Goal: Transaction & Acquisition: Obtain resource

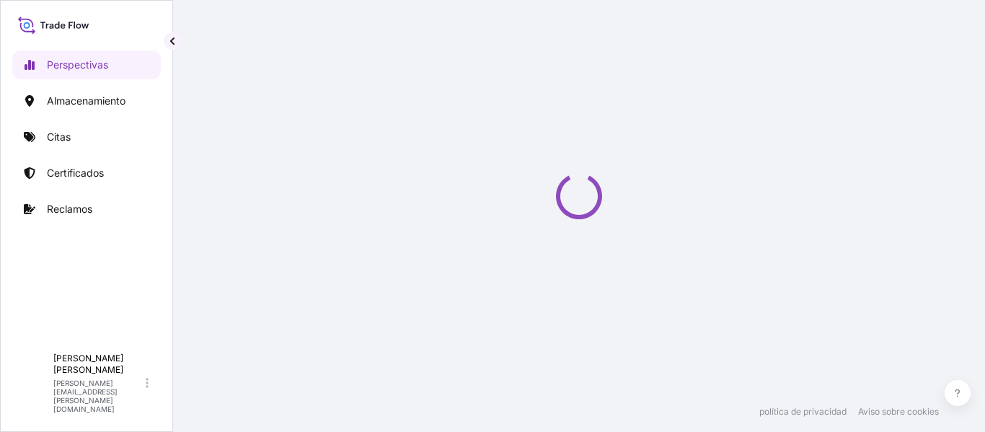
select select "2025"
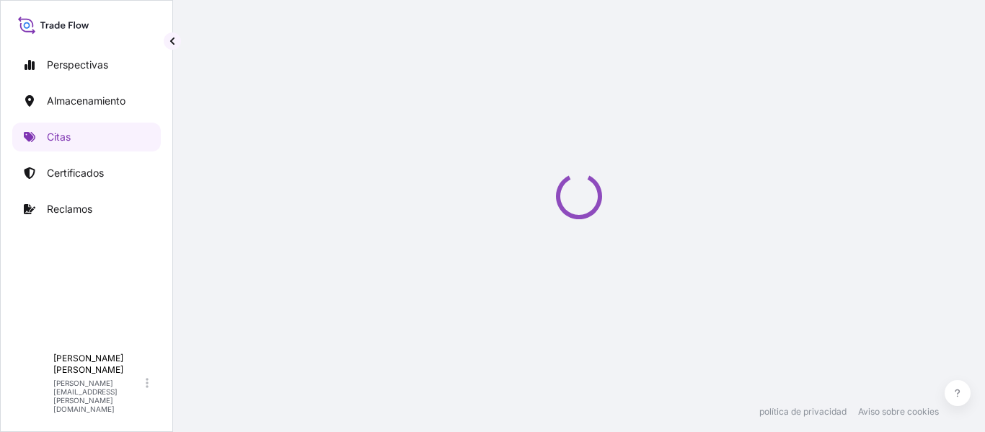
select select "Water"
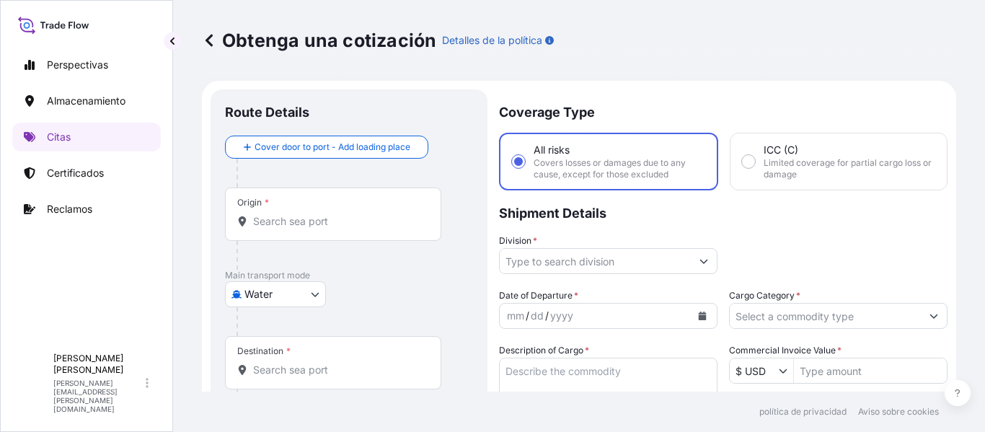
scroll to position [23, 0]
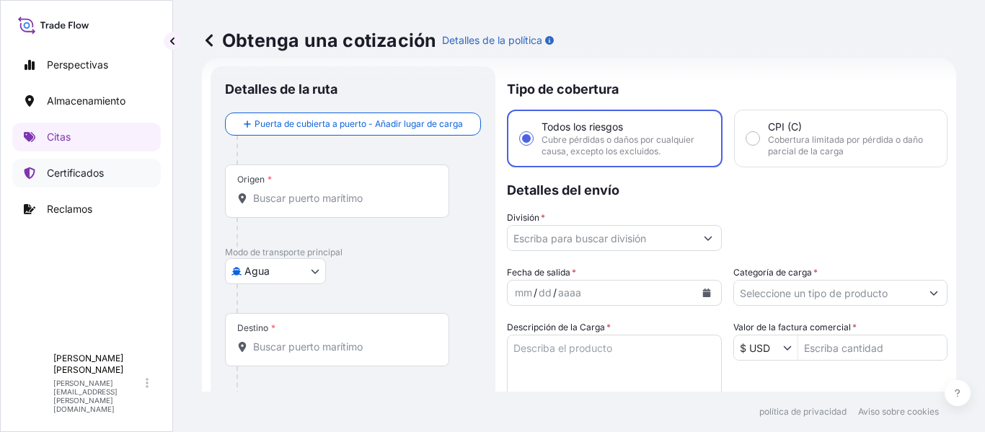
click at [87, 171] on font "Certificados" at bounding box center [75, 173] width 57 height 12
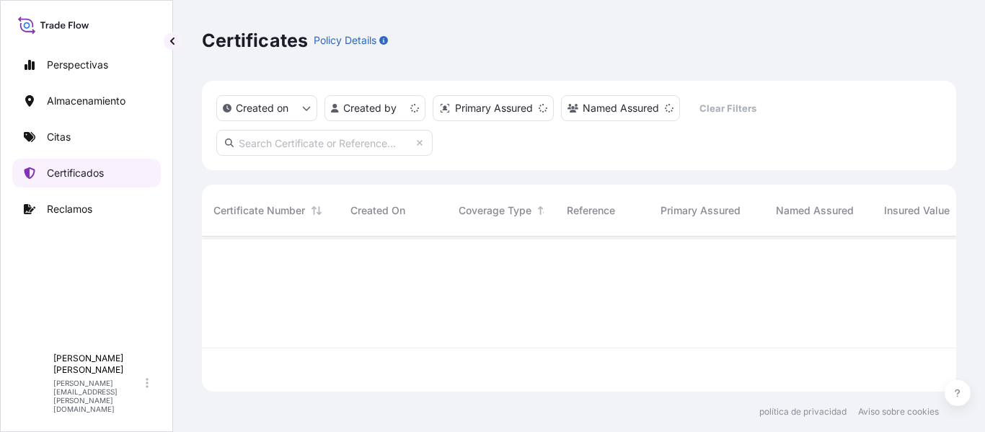
scroll to position [152, 743]
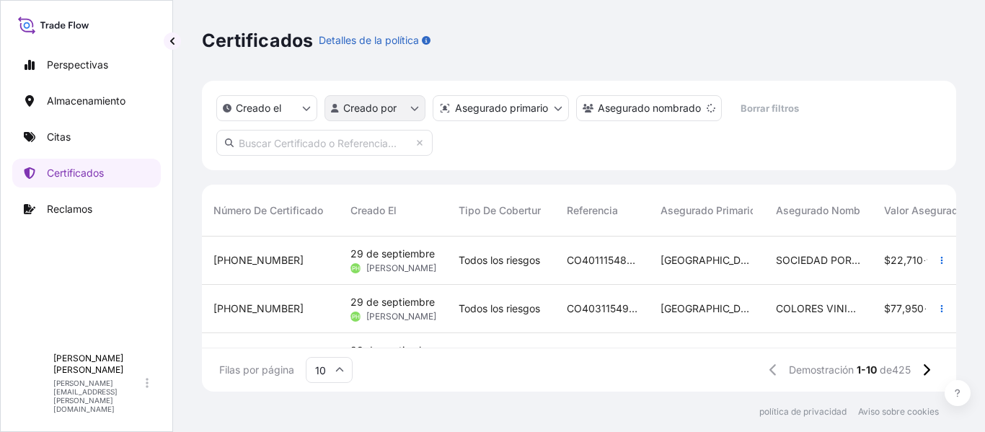
click at [410, 111] on html "Perspectivas Almacenamiento Citas Certificados Reclamos A [PERSON_NAME] [PERSON…" at bounding box center [492, 216] width 985 height 432
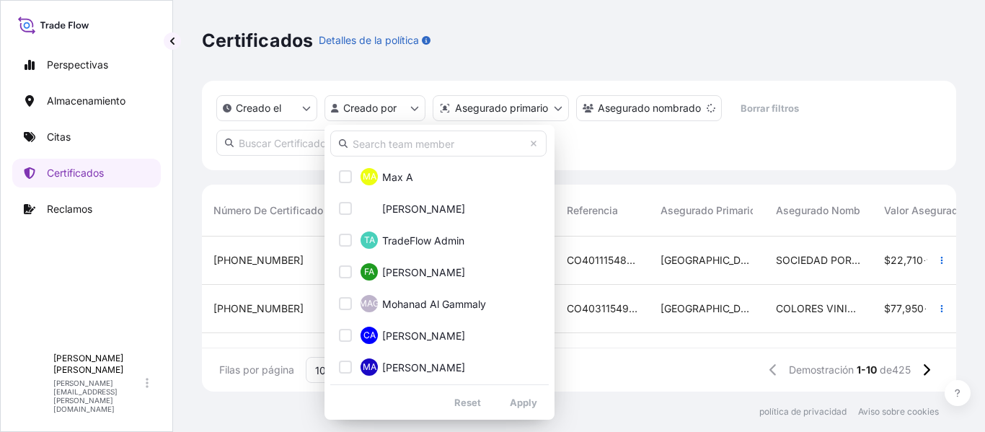
click at [393, 142] on input "text" at bounding box center [438, 144] width 216 height 26
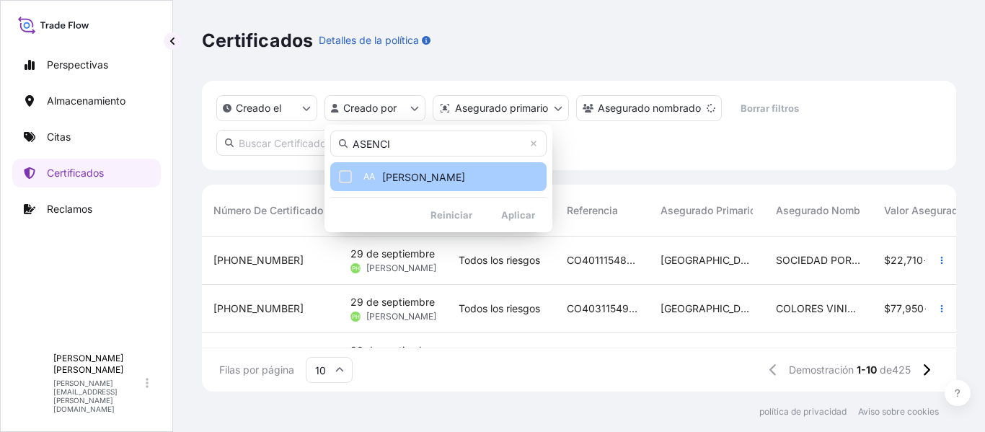
type input "ASENCI"
click at [429, 169] on label "[PERSON_NAME]" at bounding box center [423, 176] width 83 height 15
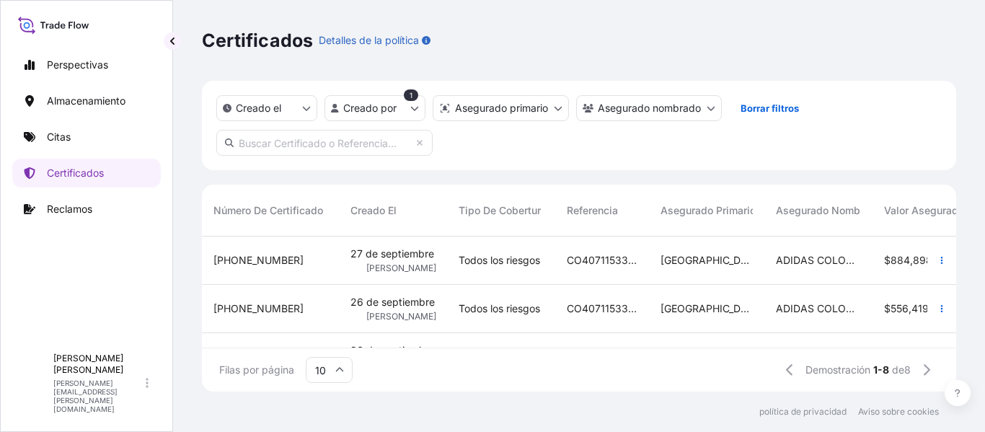
click at [578, 335] on div "CONECTA LOGISTICA Y TRANSPORTES SAS NIT:901297510-8 - FMC" at bounding box center [602, 357] width 94 height 48
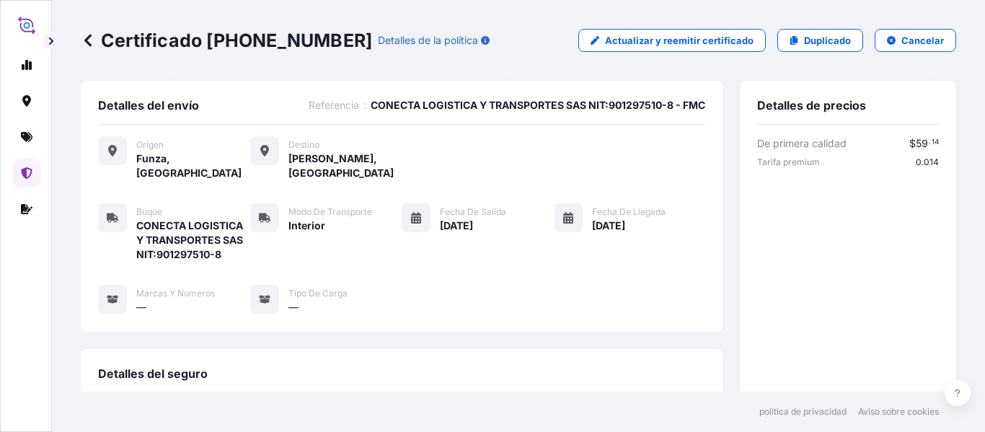
click at [86, 38] on icon at bounding box center [88, 40] width 14 height 14
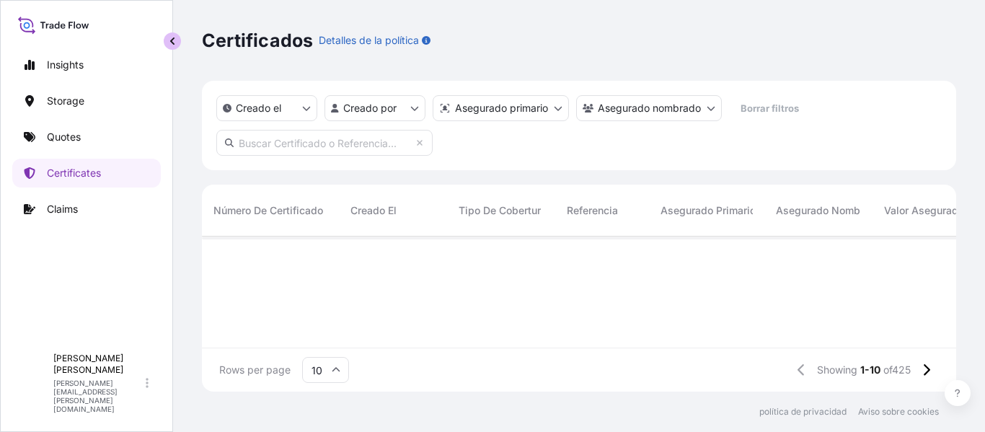
scroll to position [152, 743]
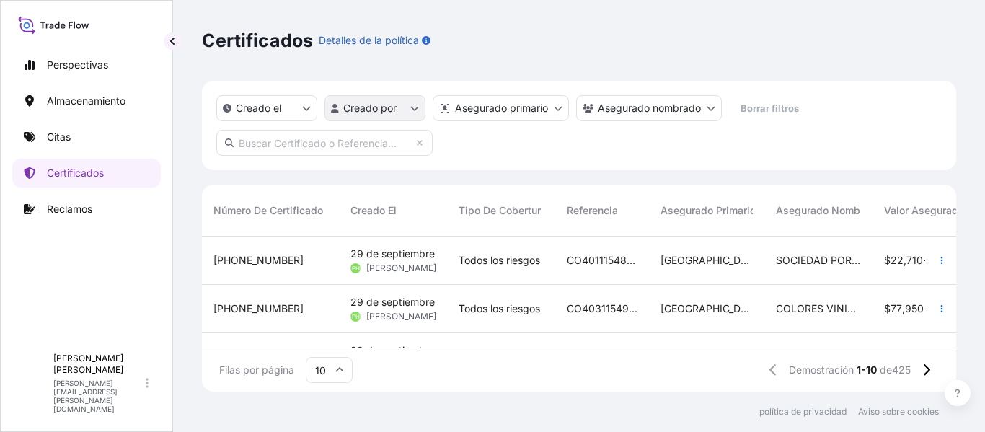
click at [414, 115] on html "Perspectivas Almacenamiento Citas Certificados Reclamos A [PERSON_NAME] [PERSON…" at bounding box center [492, 216] width 985 height 432
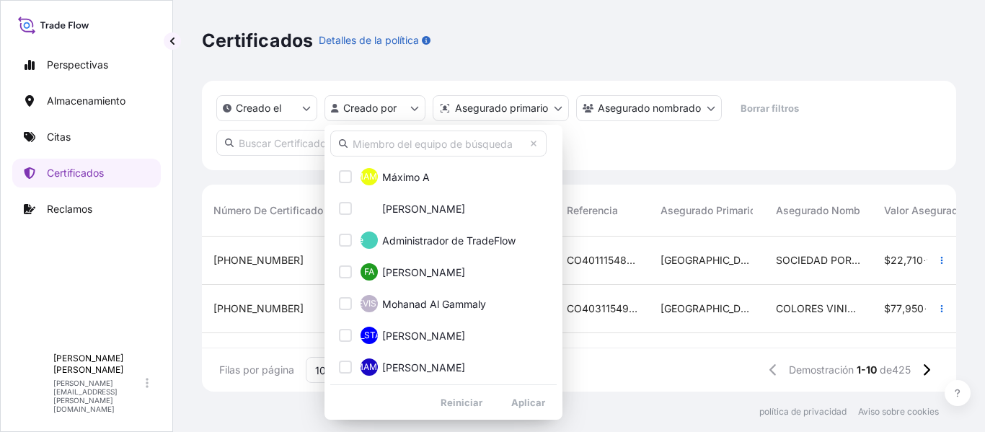
click at [410, 141] on input "text" at bounding box center [438, 144] width 216 height 26
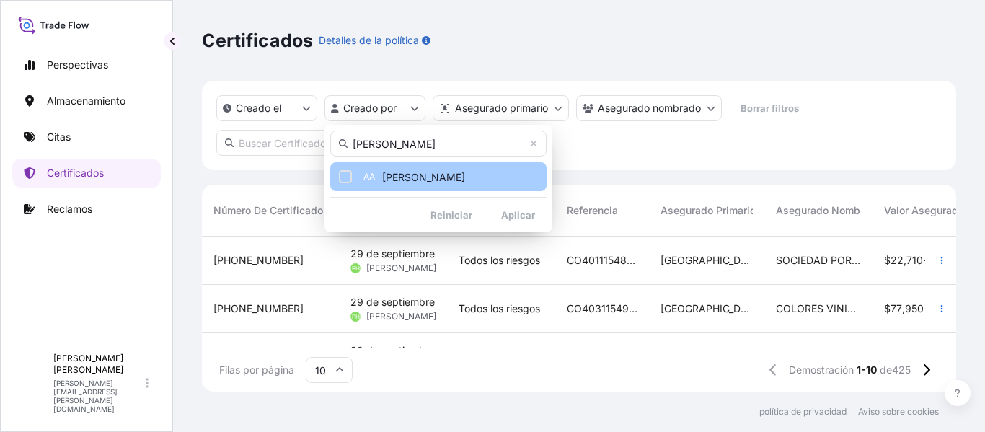
type input "[PERSON_NAME]"
click at [419, 172] on span "[PERSON_NAME]" at bounding box center [423, 177] width 83 height 14
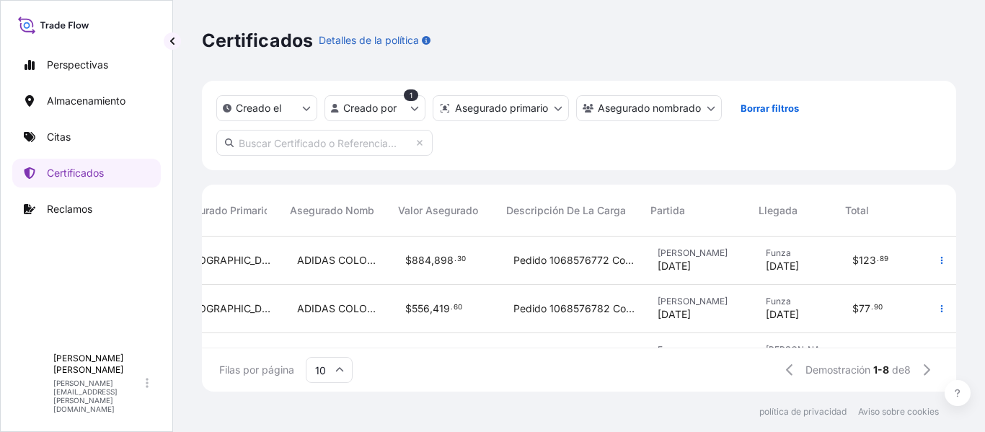
scroll to position [0, 490]
click at [592, 305] on font "Pedido 1068576782 Contenedor WHSU 6608041 Valor Declarado 1 933 760 625 Transpo…" at bounding box center [894, 308] width 763 height 12
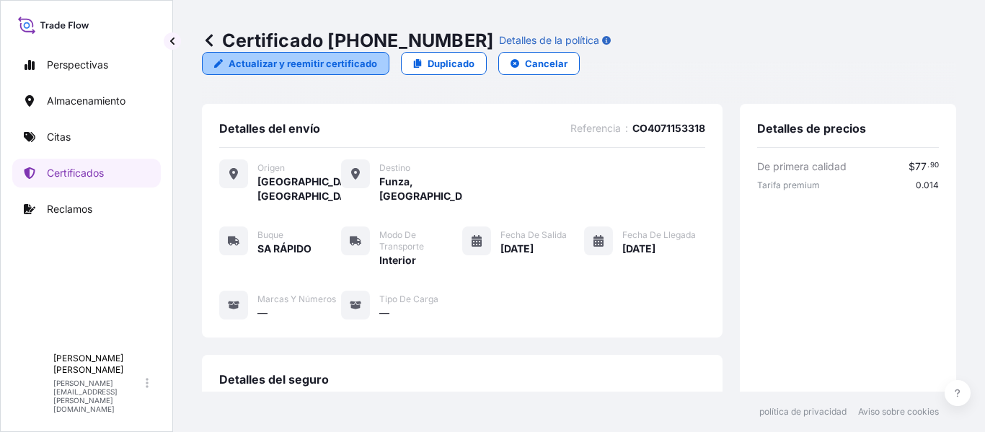
click at [377, 58] on font "Actualizar y reemitir certificado" at bounding box center [303, 64] width 149 height 12
select select "Inland"
select select "31619"
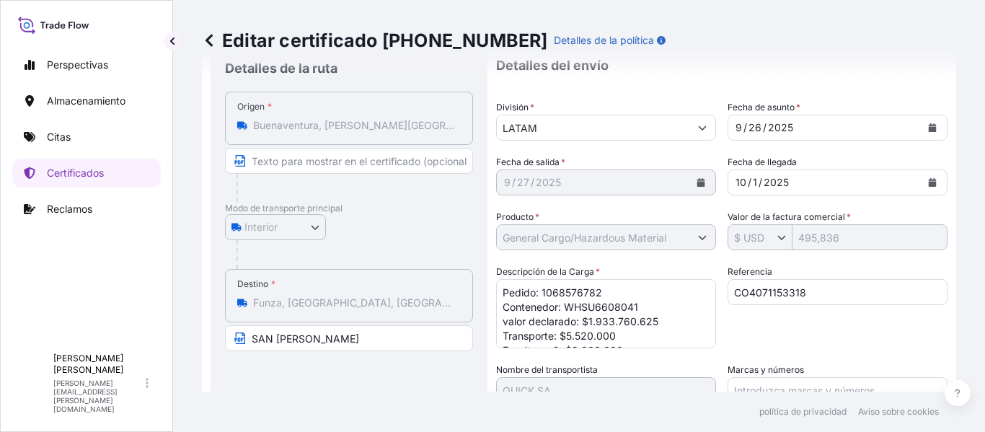
scroll to position [109, 0]
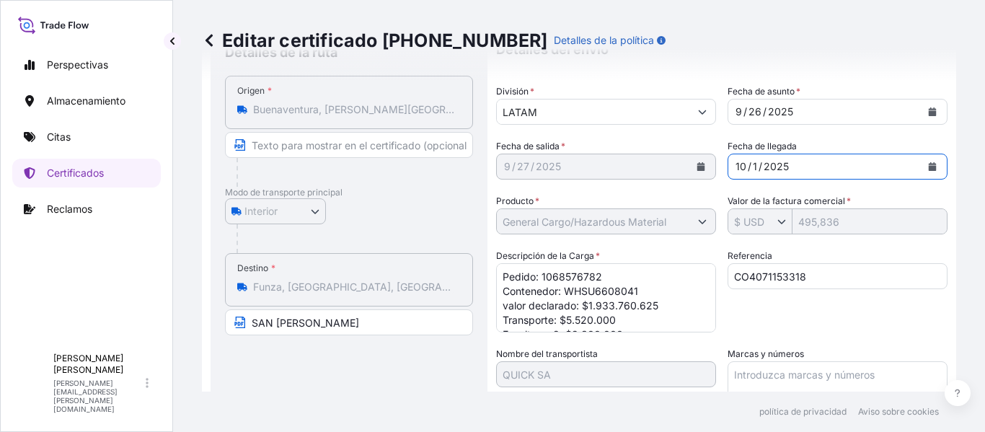
click at [929, 164] on icon "Calendario" at bounding box center [933, 166] width 8 height 9
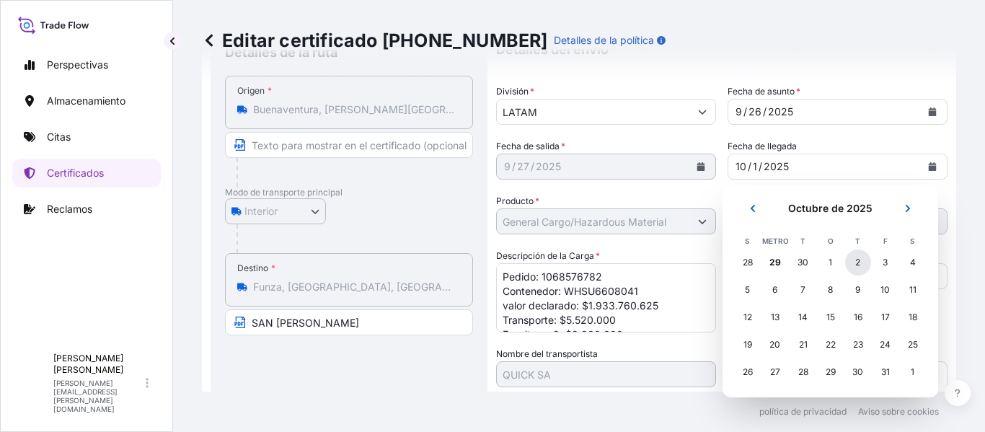
click at [857, 262] on font "2" at bounding box center [857, 262] width 5 height 11
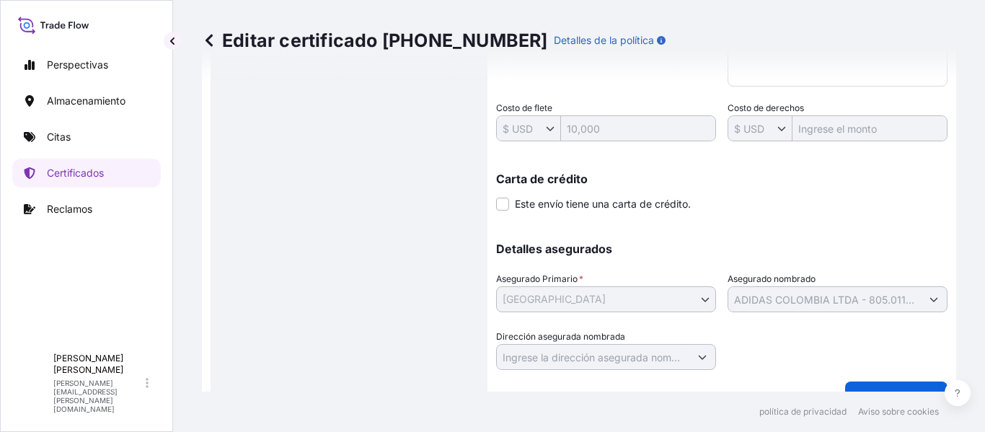
scroll to position [483, 0]
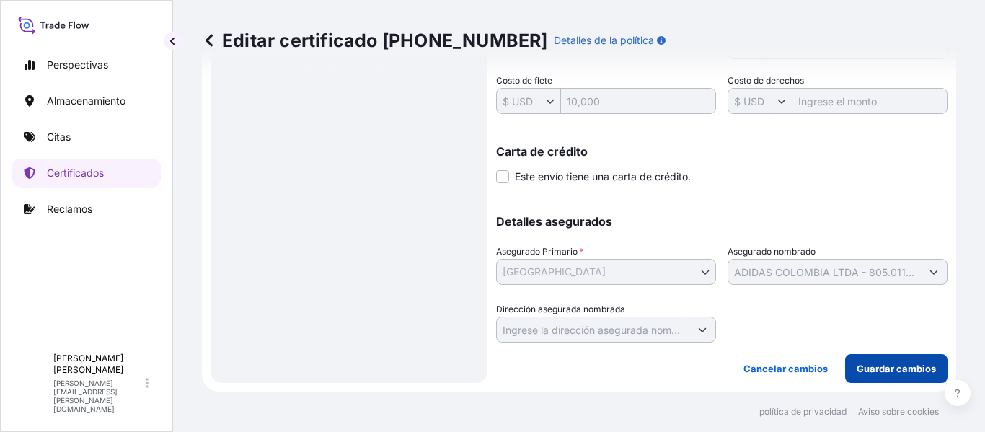
click at [875, 371] on font "Guardar cambios" at bounding box center [896, 369] width 79 height 12
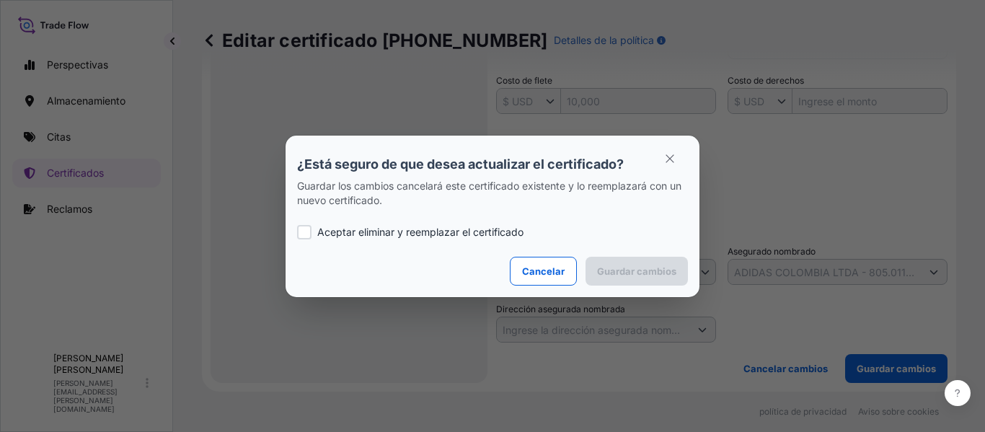
click at [304, 229] on div at bounding box center [304, 232] width 14 height 14
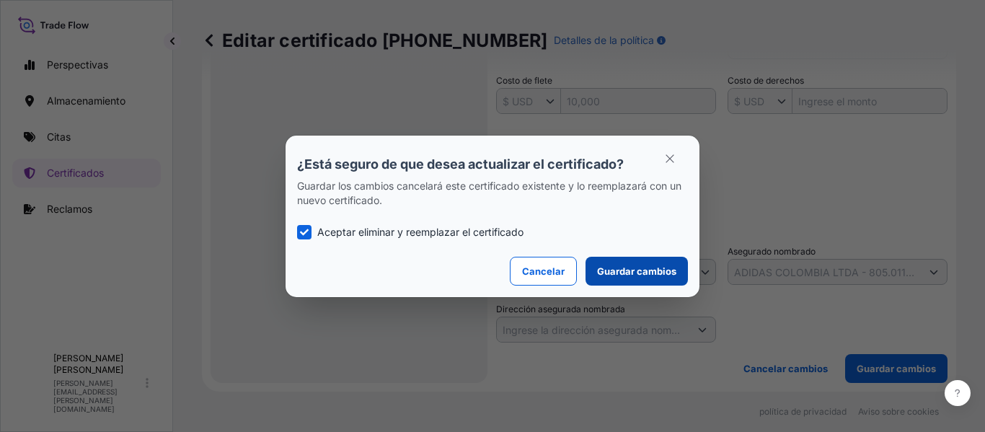
click at [640, 272] on font "Guardar cambios" at bounding box center [636, 271] width 79 height 12
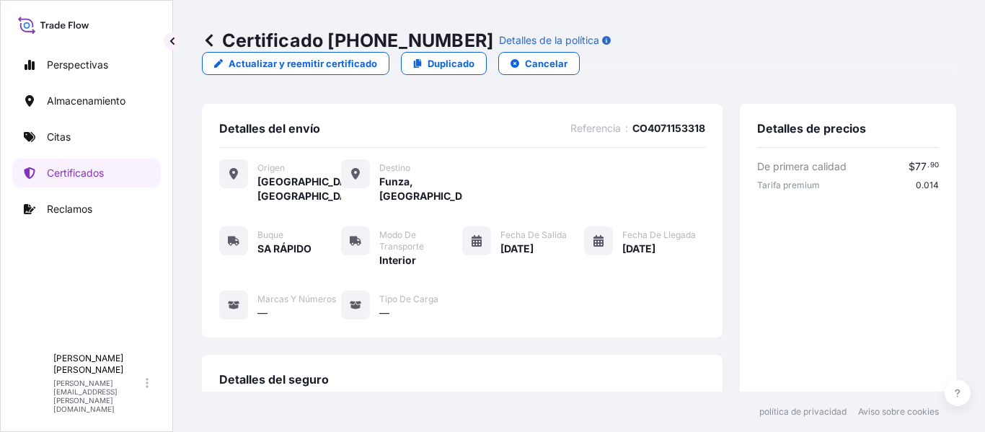
click at [211, 44] on icon at bounding box center [209, 40] width 7 height 12
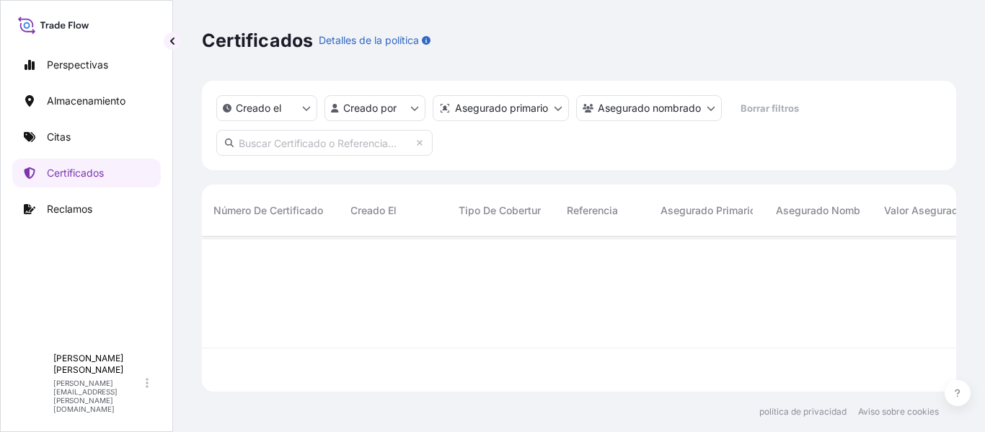
scroll to position [152, 743]
click at [410, 112] on html "Perspectivas Almacenamiento Citas Certificados Reclamos A [PERSON_NAME] [PERSON…" at bounding box center [492, 216] width 985 height 432
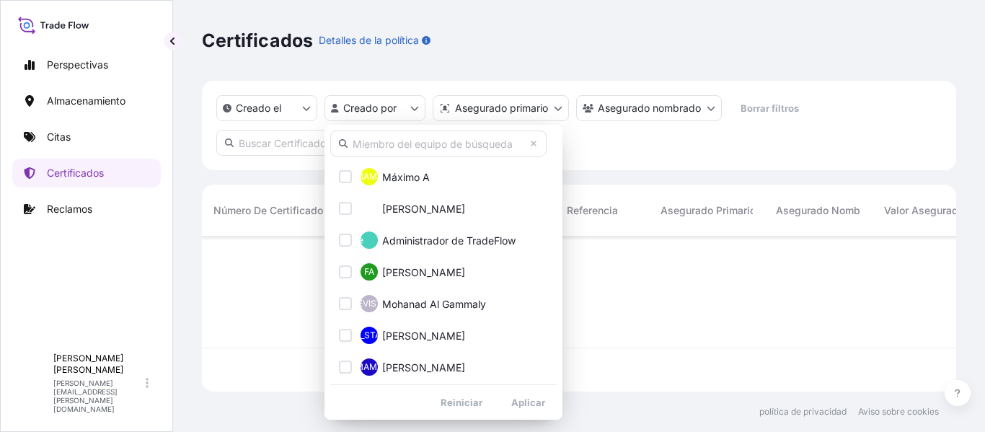
click at [400, 136] on input "text" at bounding box center [438, 144] width 216 height 26
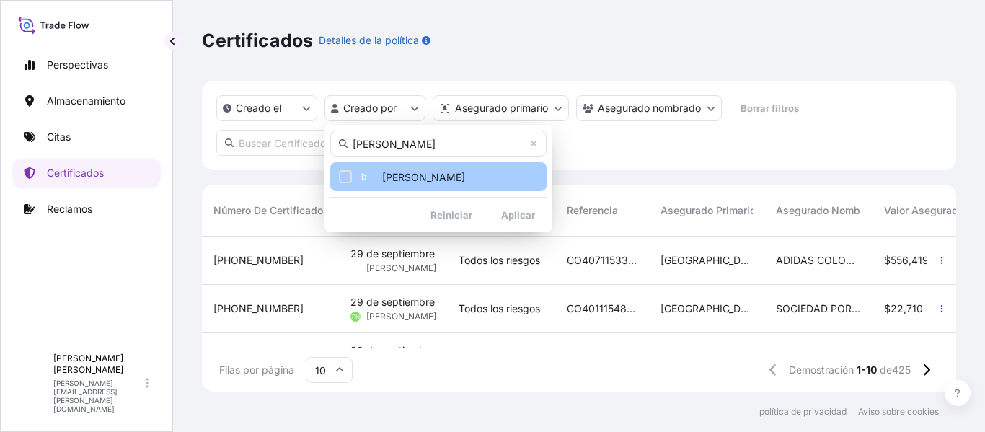
type input "[PERSON_NAME]"
click at [414, 172] on font "[PERSON_NAME]" at bounding box center [423, 177] width 83 height 12
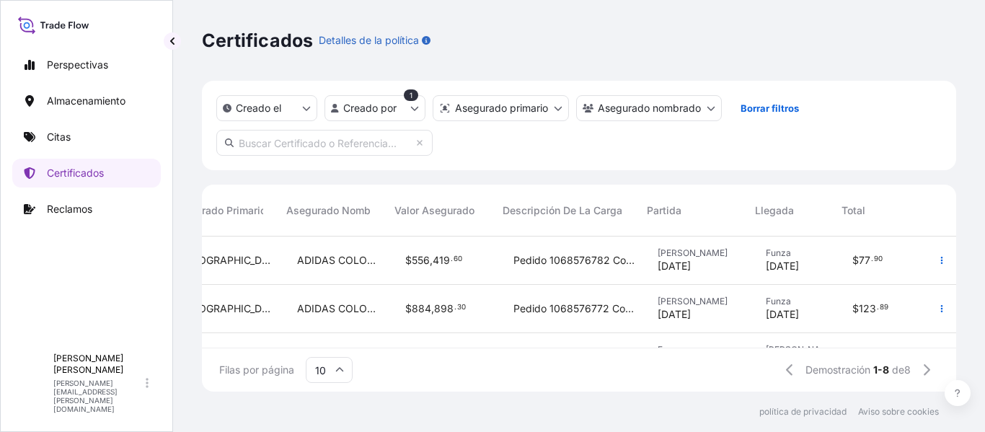
scroll to position [0, 490]
click at [941, 257] on icon "button" at bounding box center [942, 260] width 2 height 7
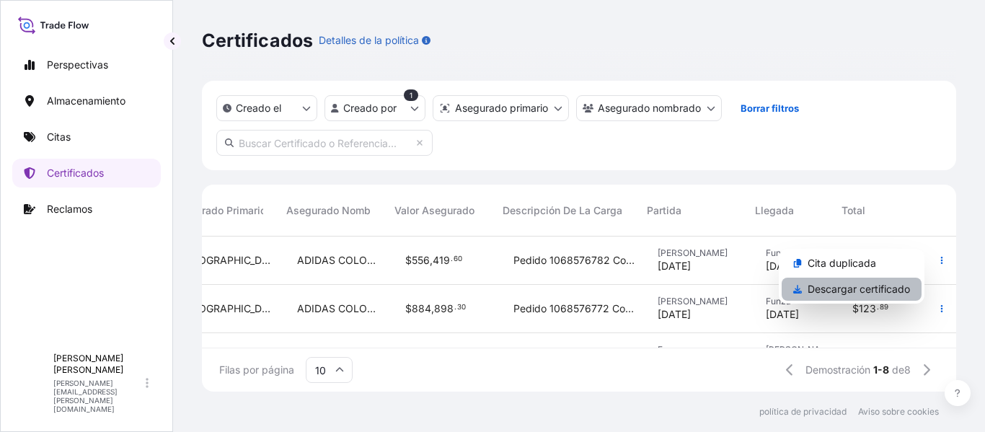
click at [867, 293] on font "Descargar certificado" at bounding box center [859, 289] width 102 height 12
click at [484, 304] on div "$ 884 , 898 . 30" at bounding box center [448, 309] width 108 height 48
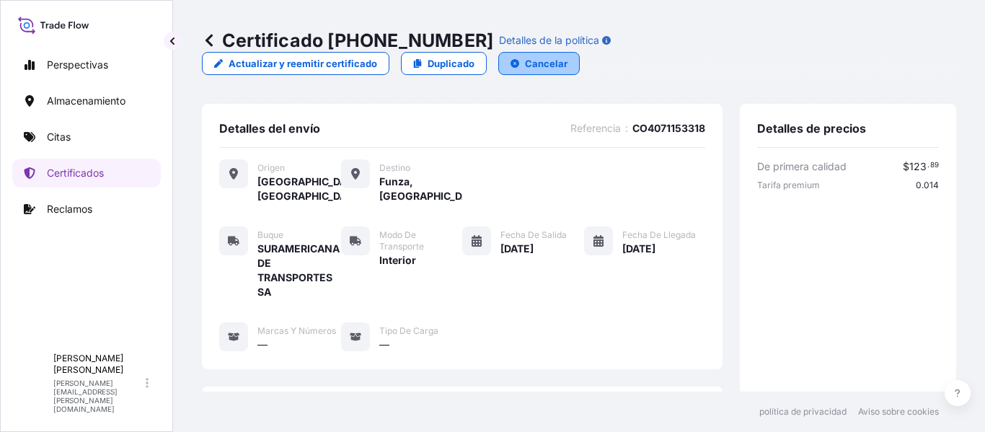
click at [568, 56] on p "Cancelar" at bounding box center [546, 63] width 43 height 14
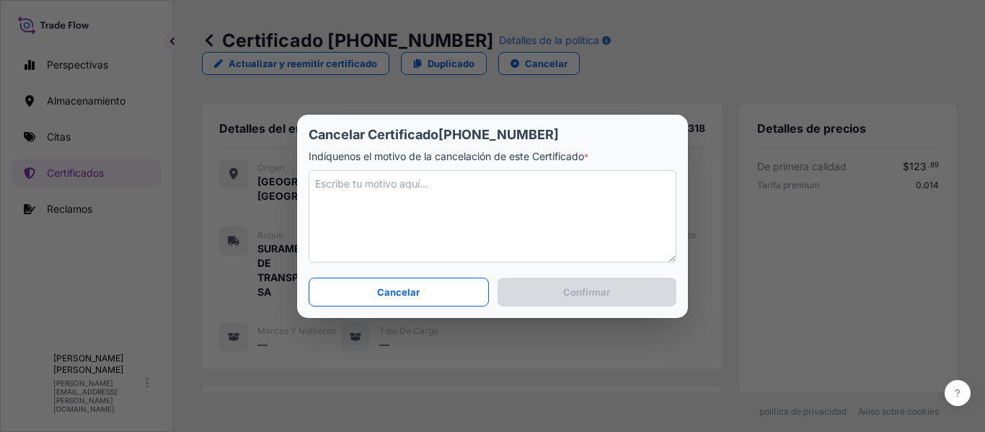
click at [537, 197] on textarea at bounding box center [493, 216] width 368 height 92
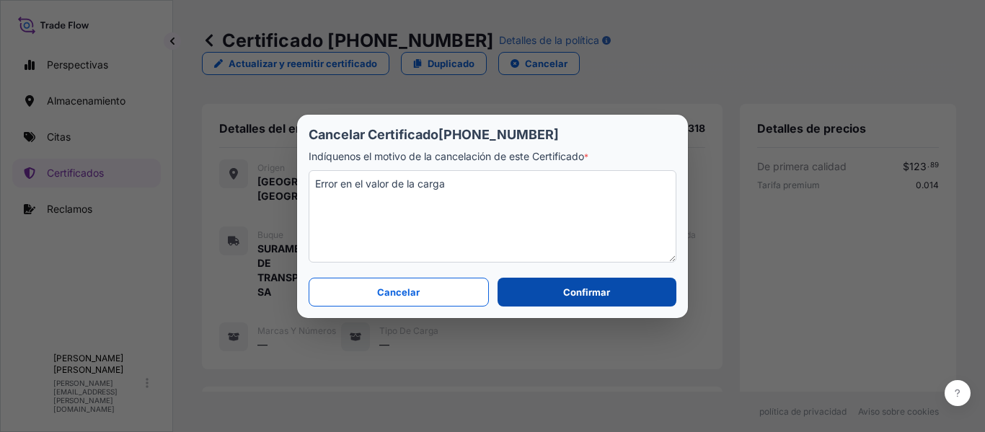
type textarea "Error en el valor de la carga"
click at [545, 290] on button "Confirmar" at bounding box center [587, 292] width 179 height 29
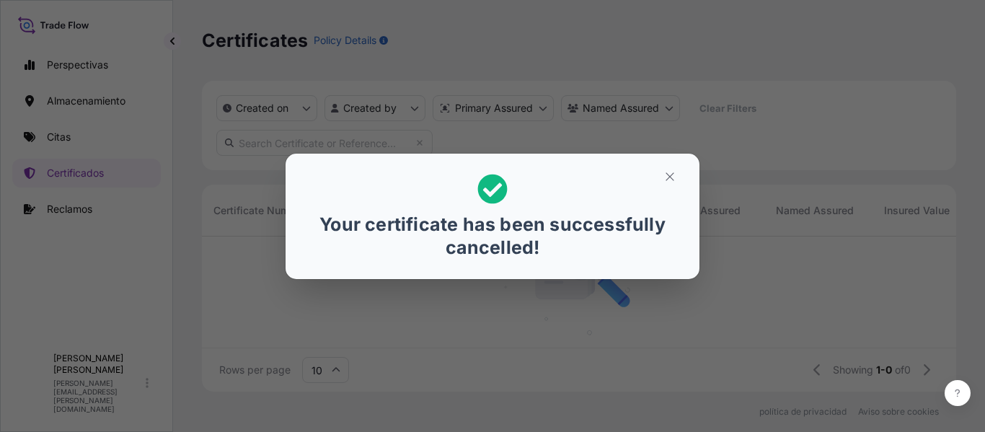
scroll to position [12, 12]
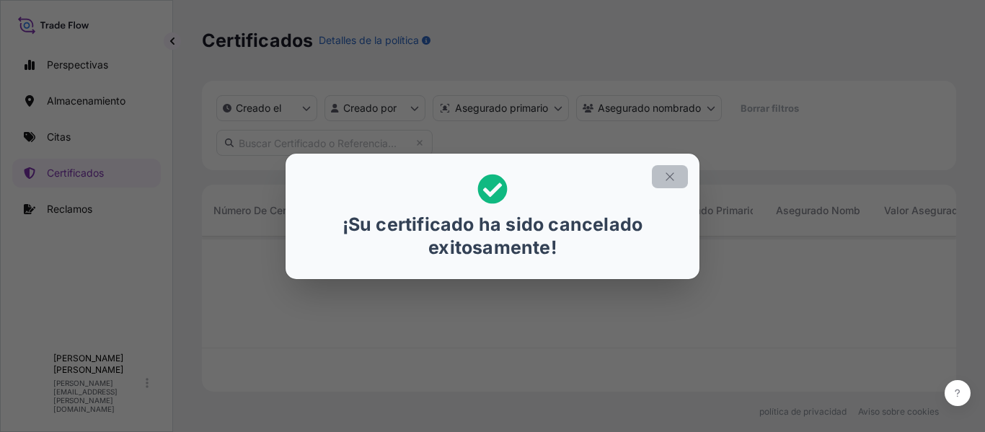
click at [671, 173] on icon "button" at bounding box center [669, 176] width 13 height 13
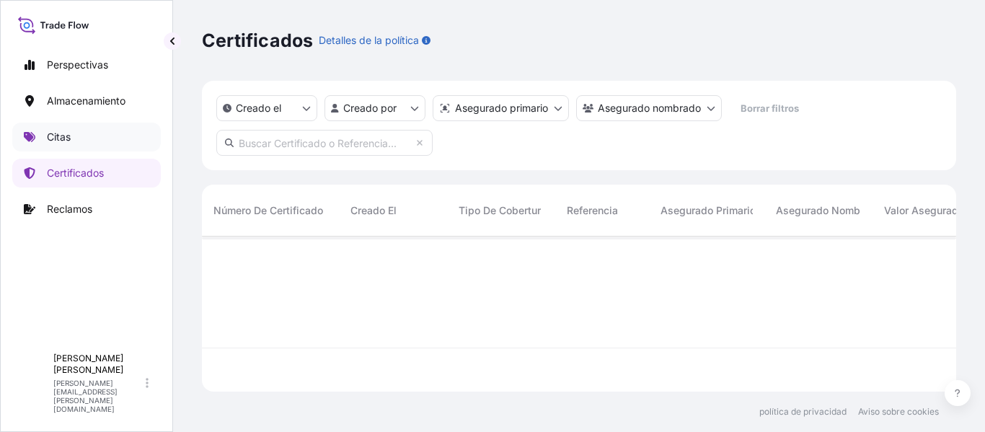
click at [92, 133] on link "Citas" at bounding box center [86, 137] width 149 height 29
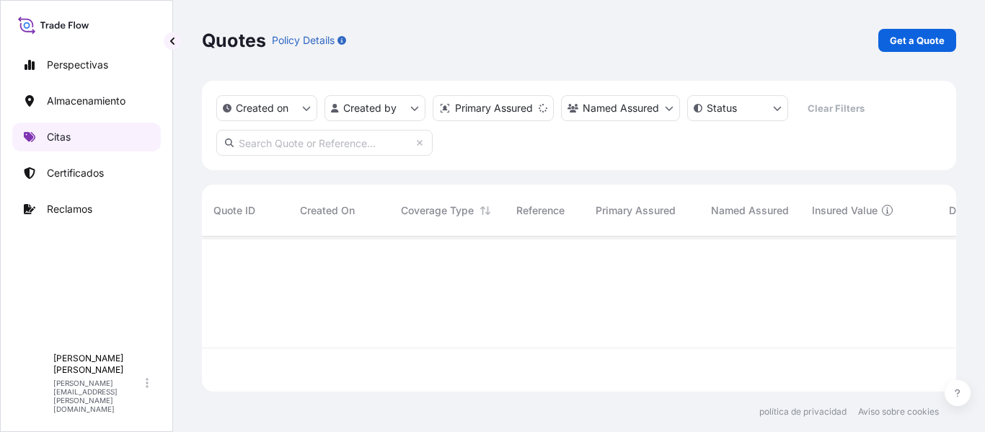
scroll to position [152, 743]
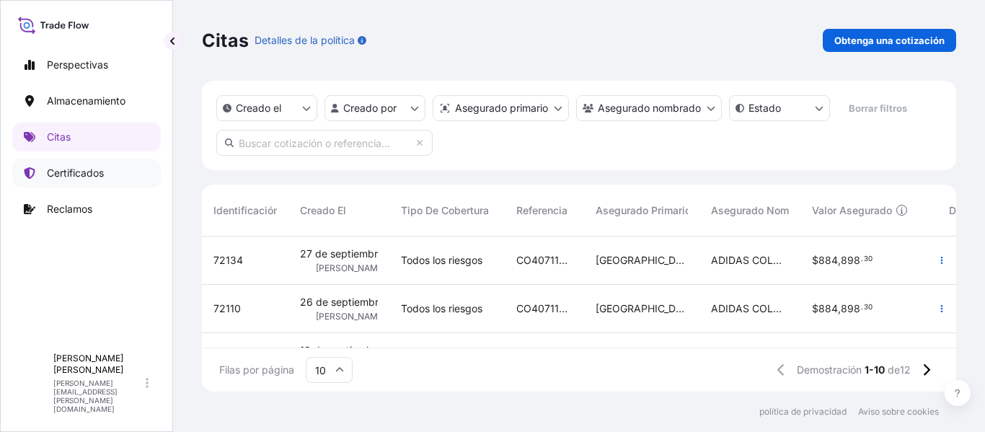
click at [92, 175] on font "Certificados" at bounding box center [75, 173] width 57 height 12
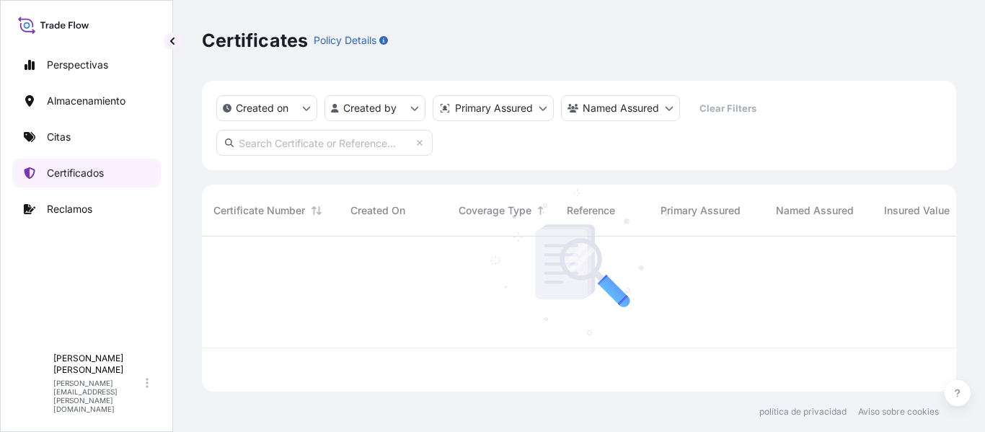
scroll to position [152, 743]
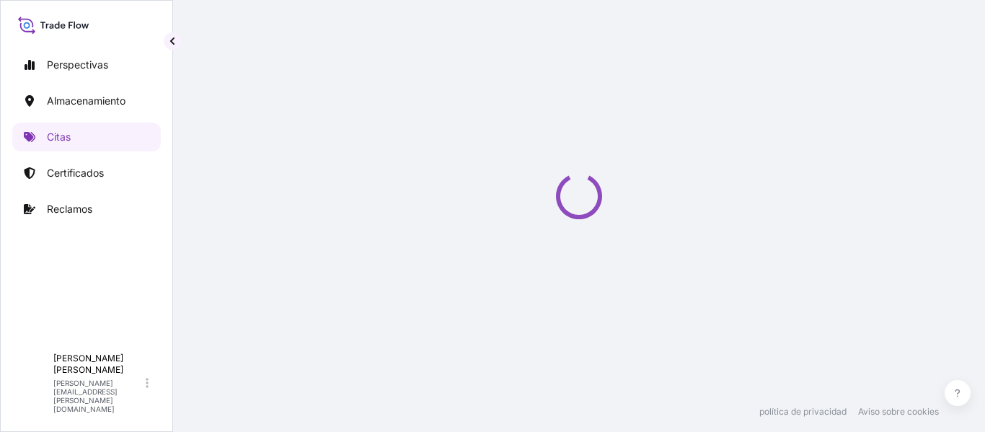
scroll to position [23, 0]
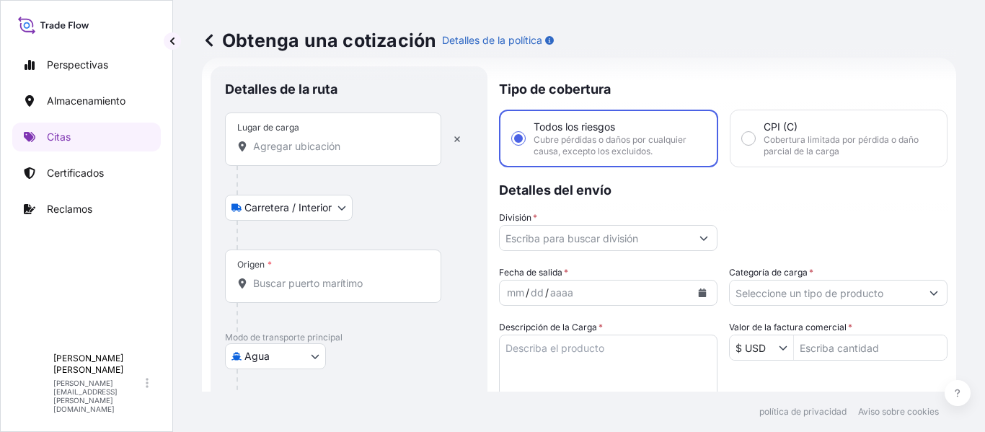
click at [331, 154] on div "Lugar de carga" at bounding box center [333, 138] width 216 height 53
click at [331, 154] on input "Lugar de carga" at bounding box center [338, 146] width 170 height 14
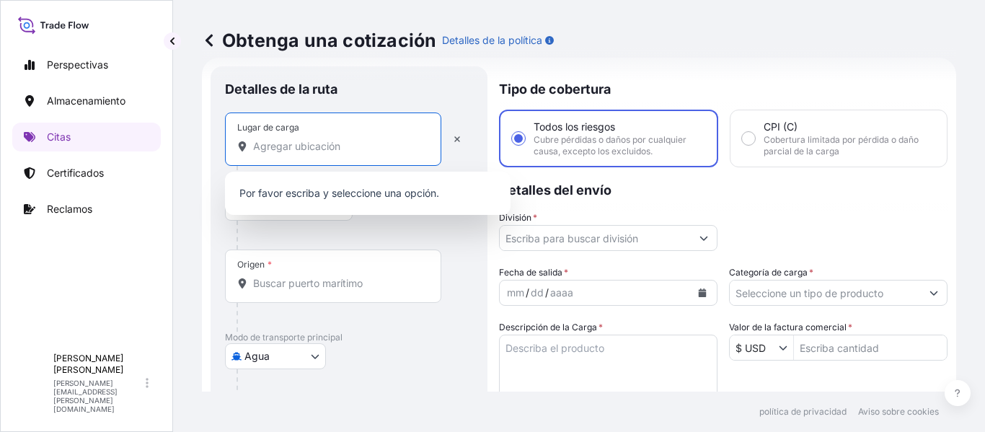
click at [257, 355] on body "0 opciones disponibles. Perspectivas Almacenamiento Citas Certificados Reclamos…" at bounding box center [492, 216] width 985 height 432
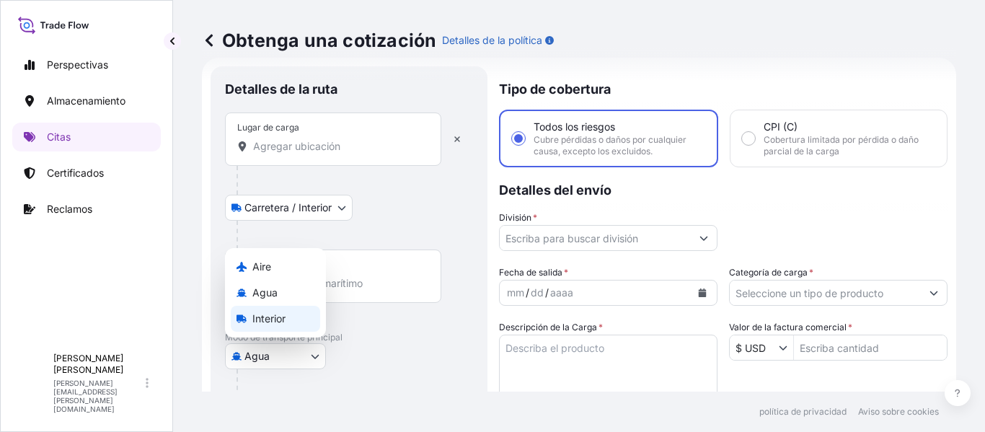
click at [264, 312] on font "Interior" at bounding box center [268, 318] width 33 height 12
select select "Inland"
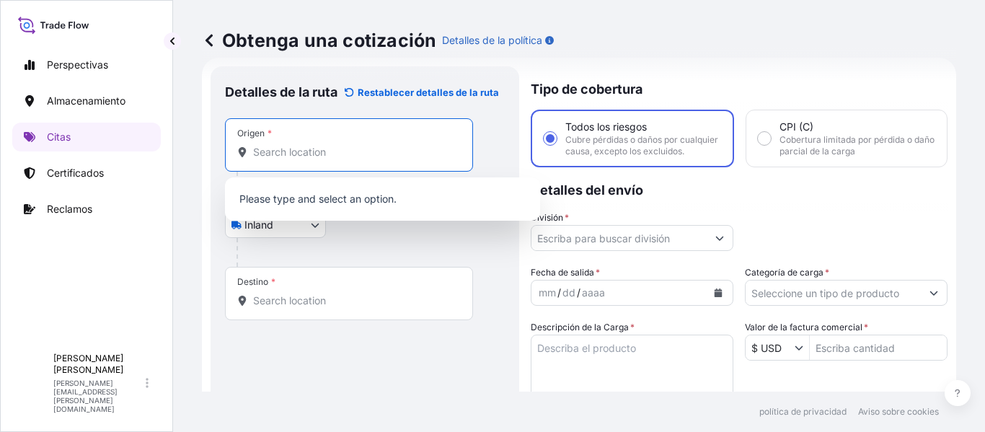
click at [314, 149] on input "Origen *" at bounding box center [354, 152] width 202 height 14
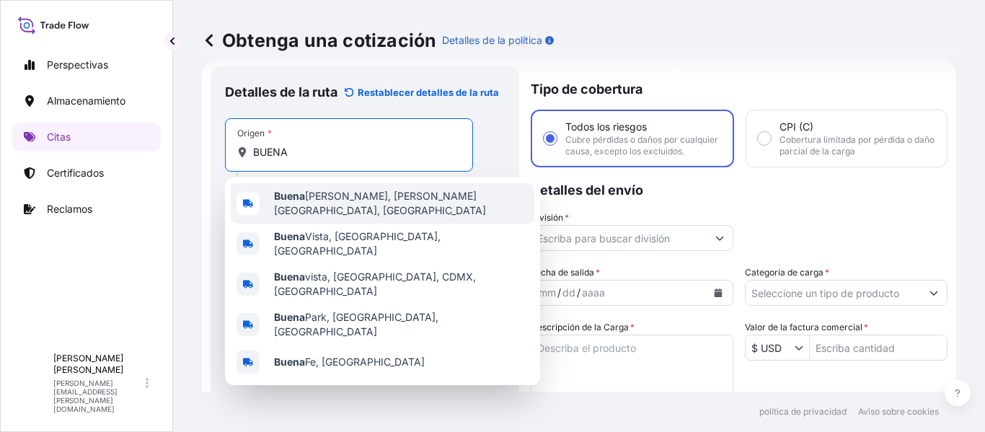
click at [371, 199] on span "Buena ventura, Valle del Cauca, Colombia" at bounding box center [401, 203] width 255 height 29
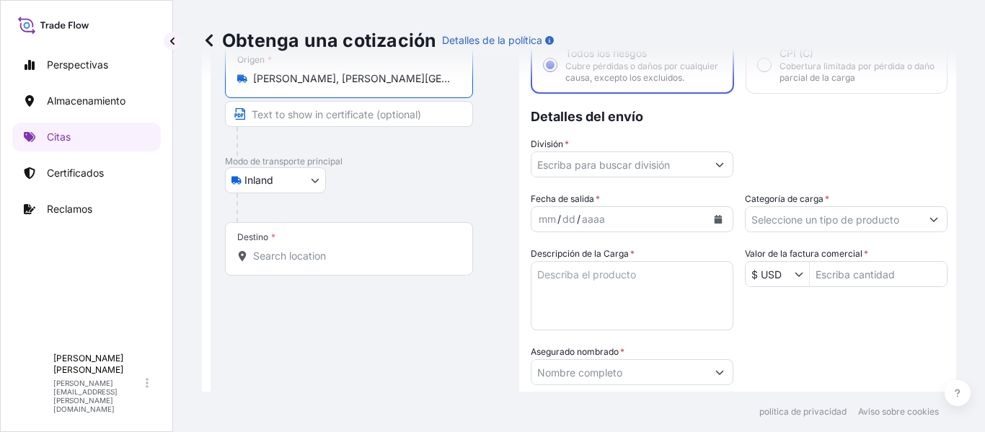
scroll to position [102, 0]
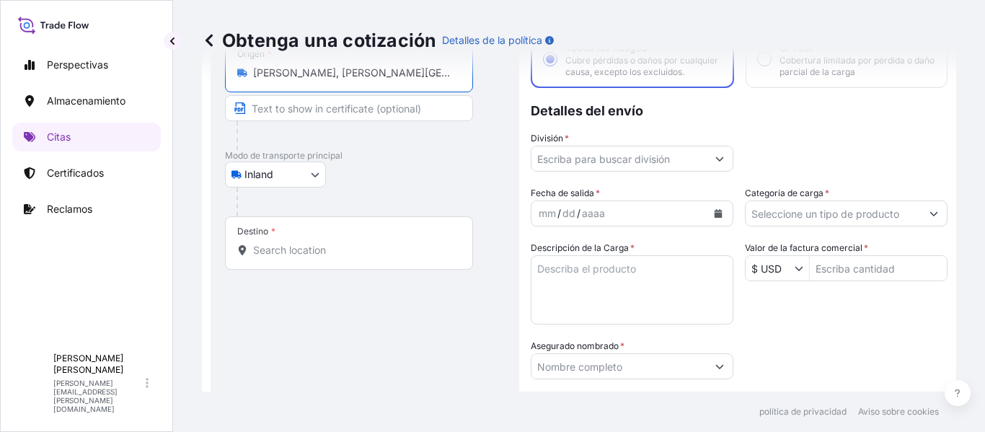
type input "Buenaventura, Valle del Cauca, Colombia"
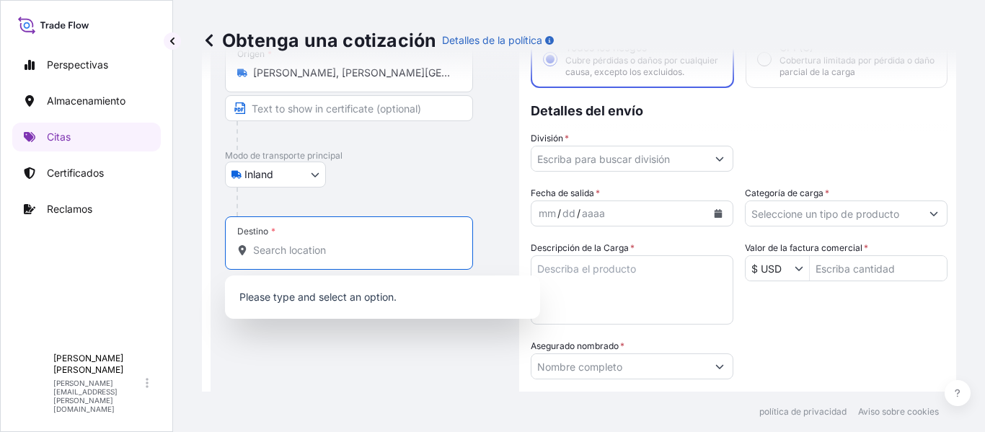
click at [315, 251] on input "Destino *" at bounding box center [354, 250] width 202 height 14
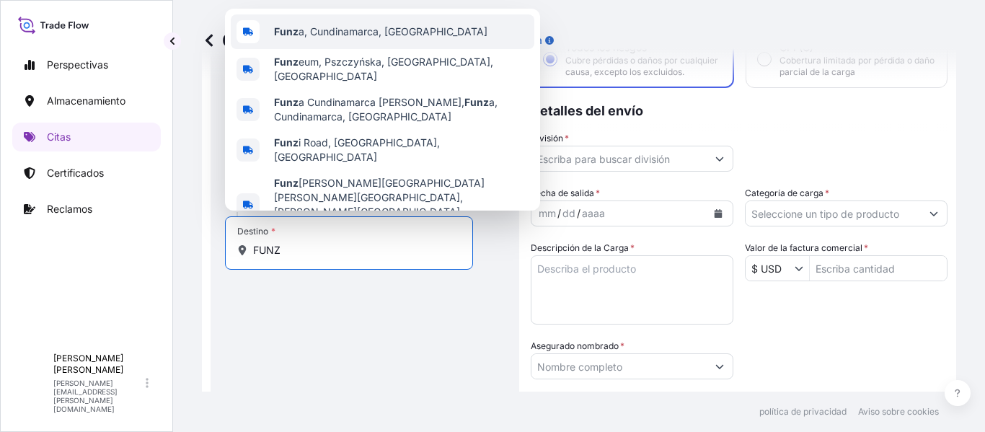
click at [351, 35] on span "Funz a, Cundinamarca, Colombia" at bounding box center [380, 32] width 213 height 14
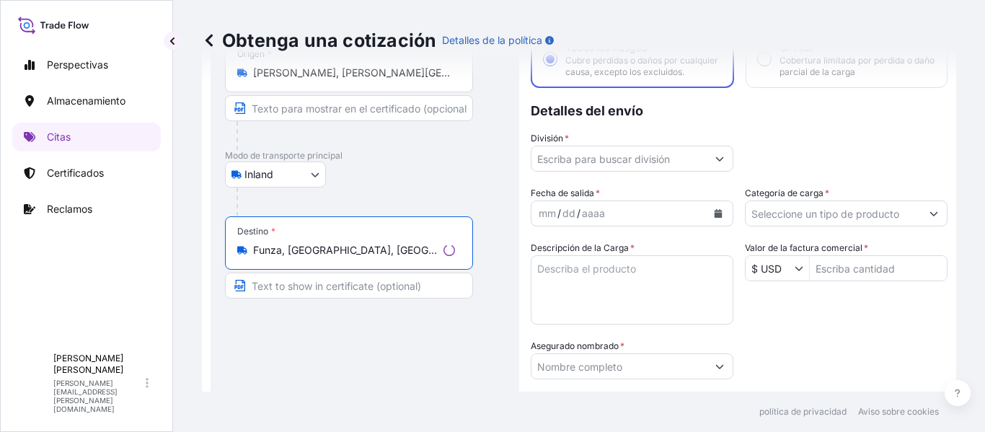
type input "Funza, Cundinamarca, Colombia"
click at [306, 283] on input "Text to appear on certificate" at bounding box center [349, 286] width 248 height 26
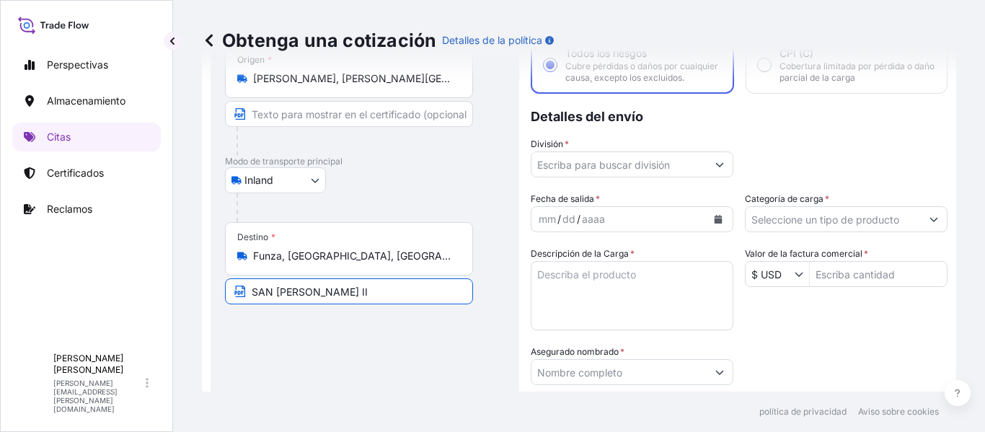
scroll to position [113, 0]
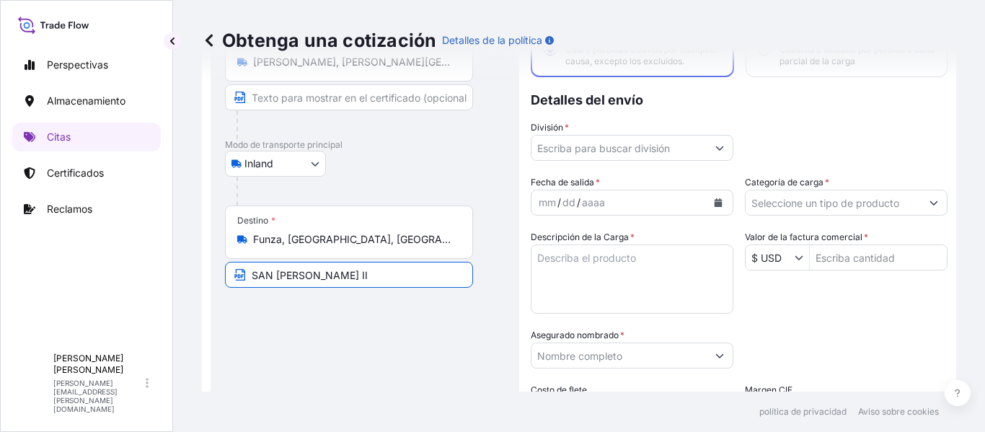
type input "SAN [PERSON_NAME]"
click at [716, 151] on icon "Mostrar sugerencias" at bounding box center [720, 148] width 8 height 4
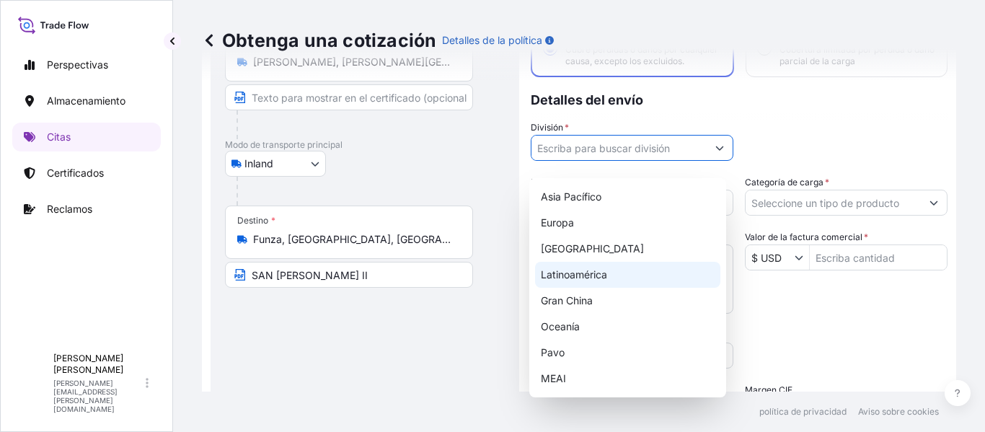
click at [620, 274] on div "Latinoamérica" at bounding box center [627, 275] width 185 height 26
type input "LATAM"
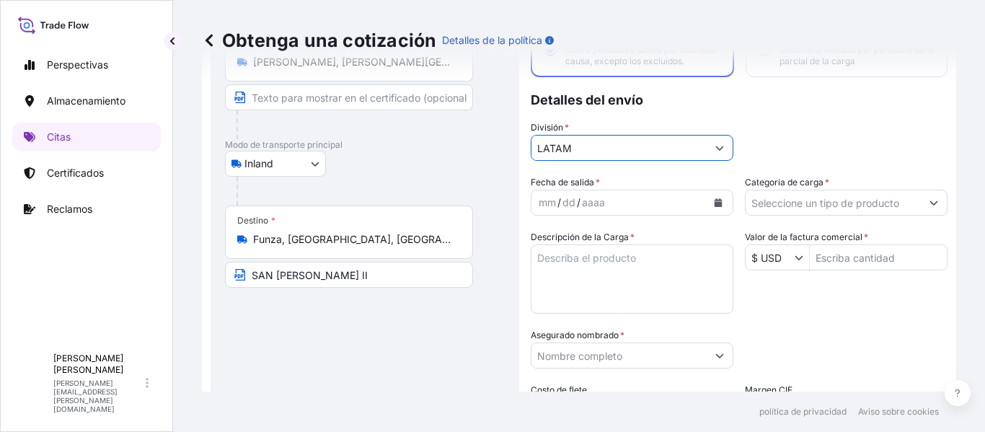
click at [714, 207] on icon "Calendario" at bounding box center [718, 202] width 9 height 9
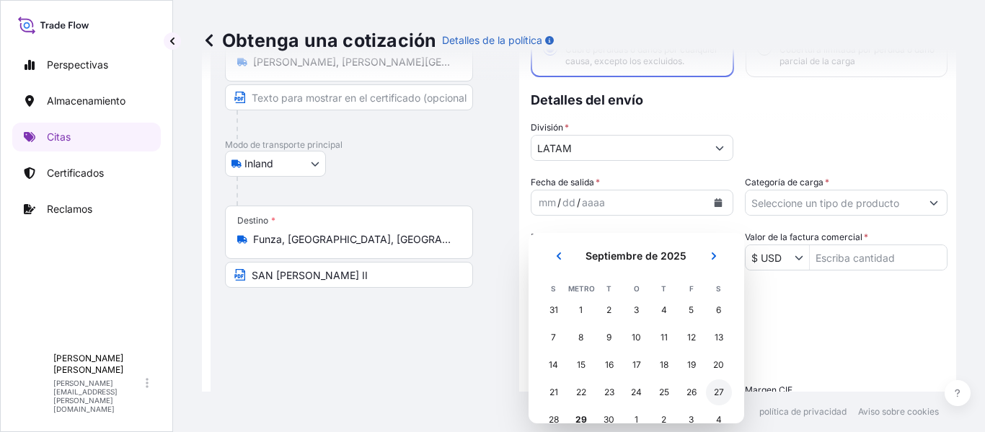
click at [715, 392] on font "27" at bounding box center [719, 392] width 10 height 11
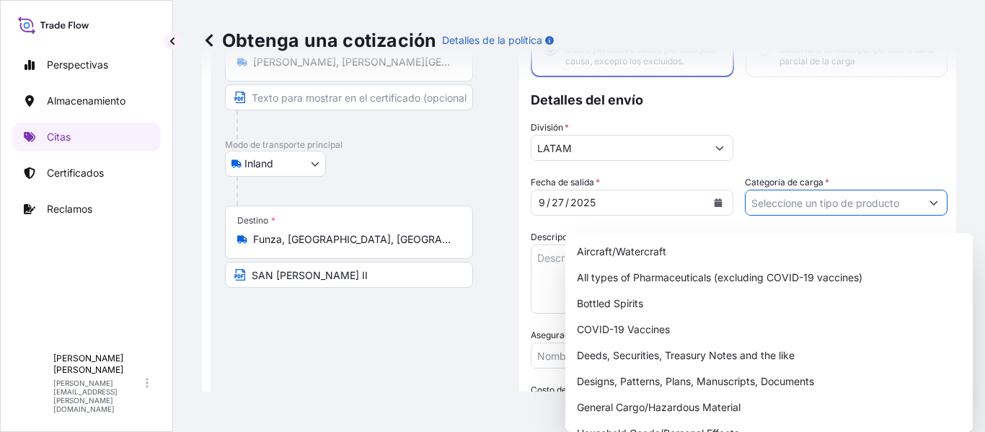
click at [922, 211] on button "Mostrar sugerencias" at bounding box center [934, 203] width 26 height 26
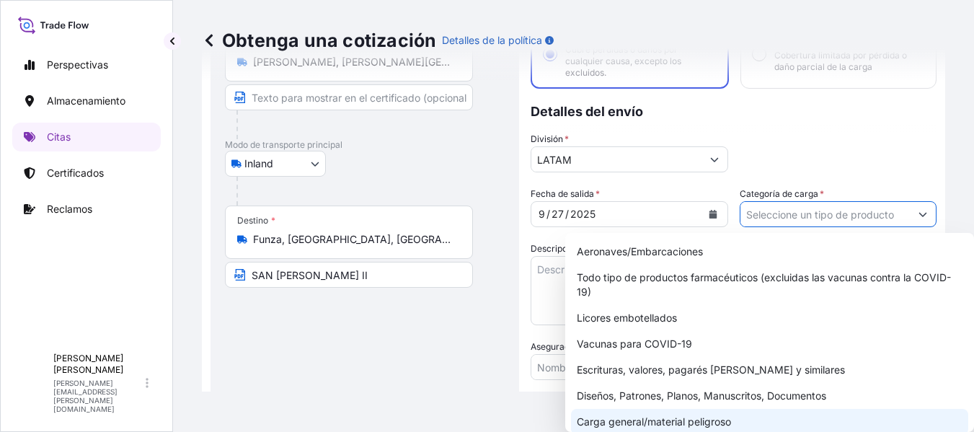
click at [727, 417] on font "Carga general/material peligroso" at bounding box center [654, 421] width 154 height 12
type input "General Cargo/Hazardous Material"
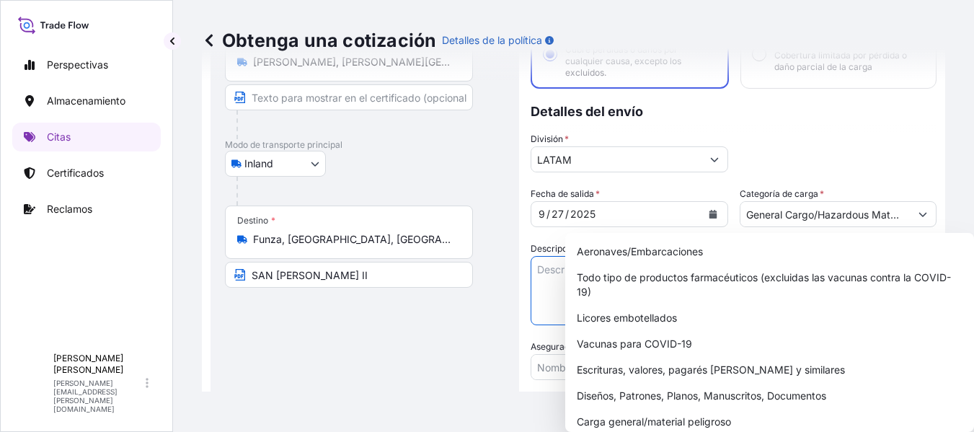
click at [547, 278] on textarea "Descripción de la Carga *" at bounding box center [630, 290] width 198 height 69
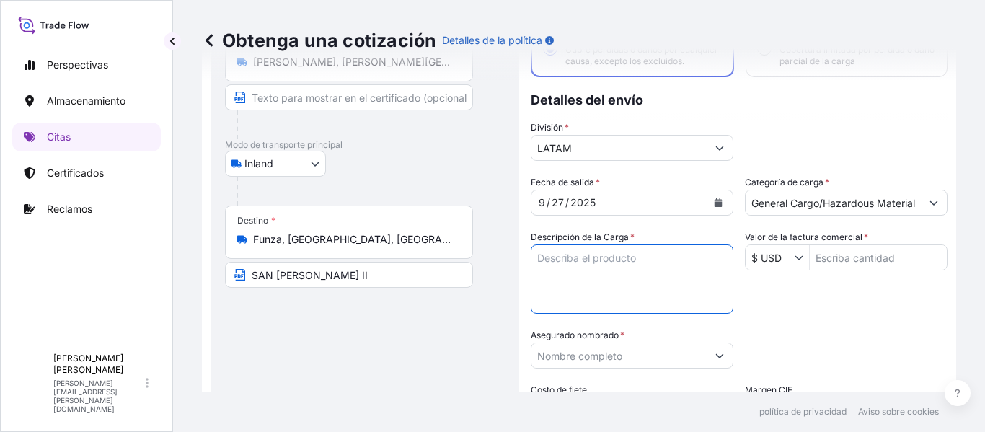
paste textarea "Pedido: 1068576772 Contenedor: WHSU6127370 valor declarado: $3.097.978.342 Tran…"
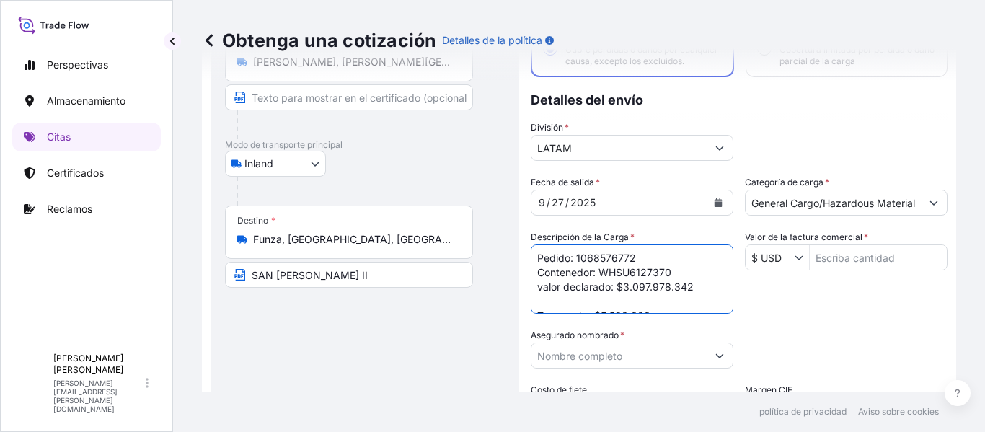
scroll to position [66, 0]
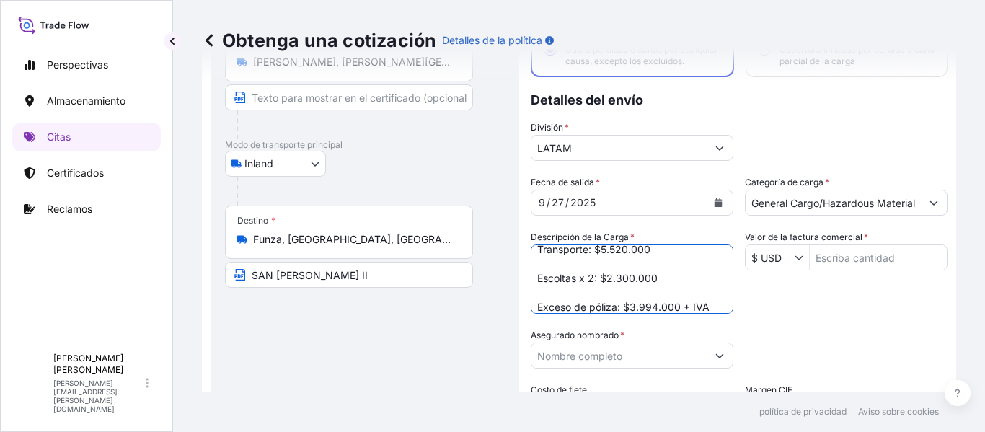
click at [658, 274] on textarea "Pedido: 1068576772 Contenedor: WHSU6127370 valor declarado: $3.097.978.342 Tran…" at bounding box center [632, 278] width 203 height 69
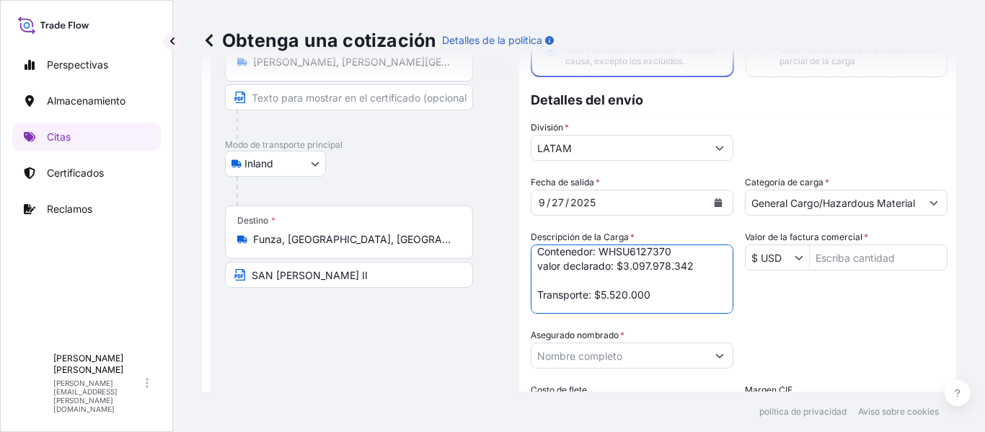
scroll to position [6, 0]
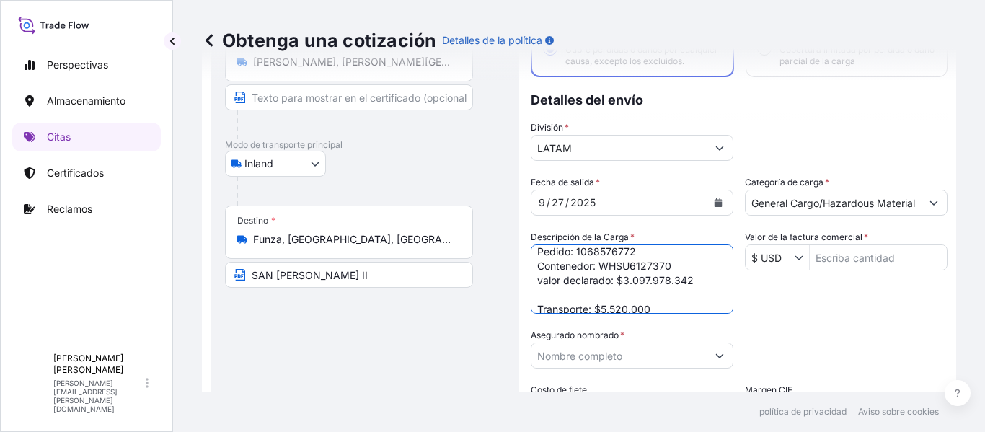
drag, startPoint x: 689, startPoint y: 288, endPoint x: 616, endPoint y: 287, distance: 73.6
click at [616, 287] on textarea "Pedido: 1068576772 Contenedor: WHSU6127370 valor declarado: $3.097.978.342 Tran…" at bounding box center [632, 278] width 203 height 69
paste textarea "4,838,956,"
type textarea "Pedido: 1068576772 Contenedor: WHSU6127370 valor declarado: $4,838,956,342 Tran…"
click at [780, 314] on div "Fecha de salida * 9 / 27 / 2025 Categoría de carga * General Cargo/Hazardous Ma…" at bounding box center [739, 354] width 417 height 358
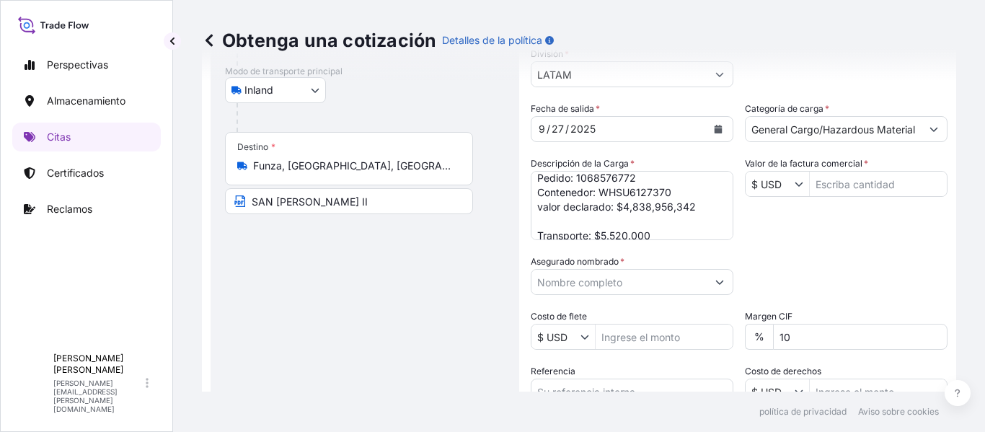
scroll to position [198, 0]
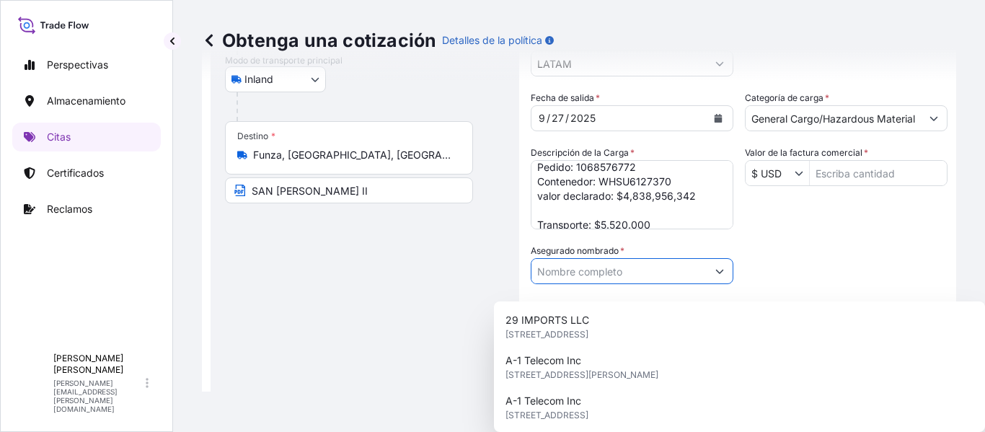
click at [657, 284] on input "Asegurado nombrado *" at bounding box center [618, 271] width 175 height 26
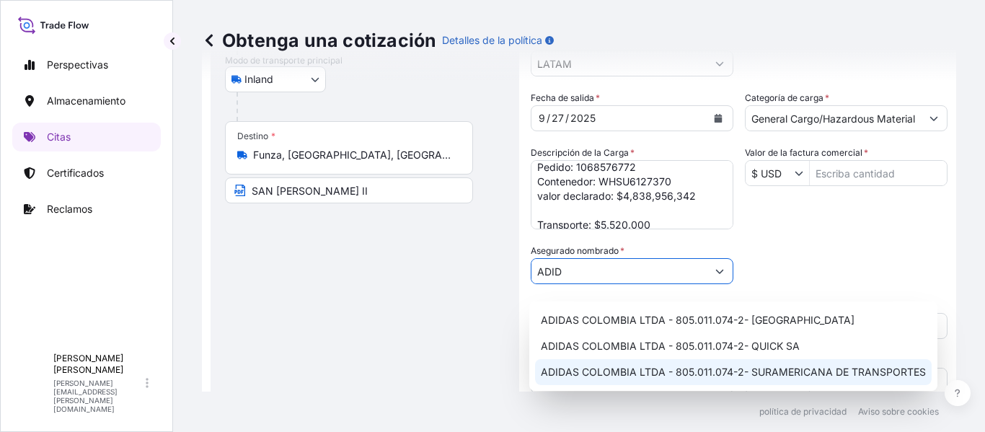
click at [710, 371] on font "ADIDAS COLOMBIA LTDA - 805.011.074-2- SURAMERICANA DE TRANSPORTES" at bounding box center [733, 372] width 385 height 12
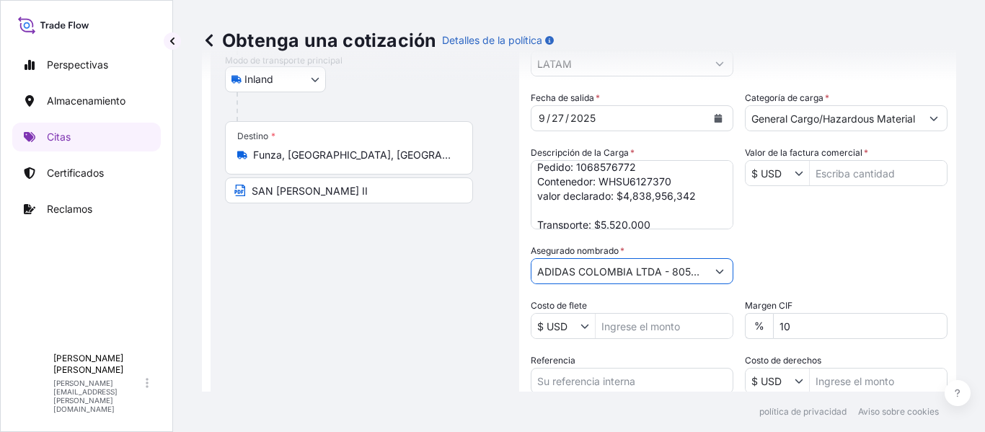
scroll to position [0, 220]
drag, startPoint x: 536, startPoint y: 285, endPoint x: 866, endPoint y: 291, distance: 330.3
click at [866, 291] on div "Fecha de salida * 9 / 27 / 2025 Categoría de carga * General Cargo/Hazardous Ma…" at bounding box center [739, 270] width 417 height 358
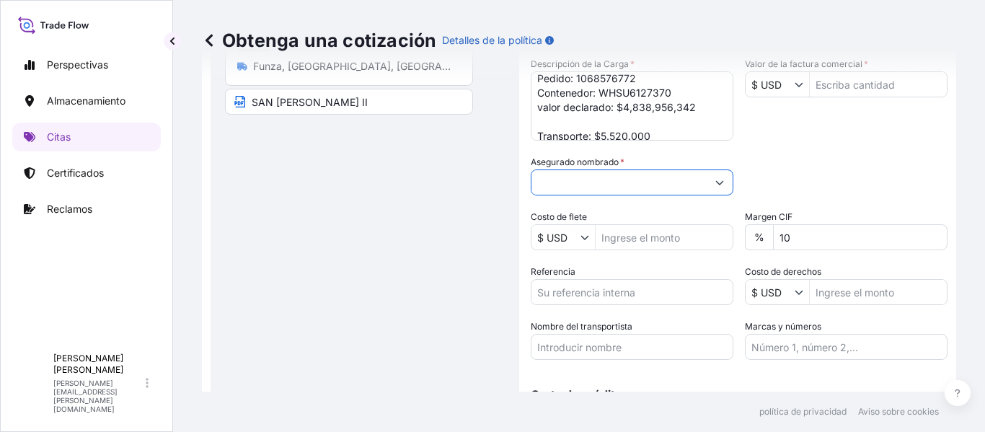
scroll to position [382, 0]
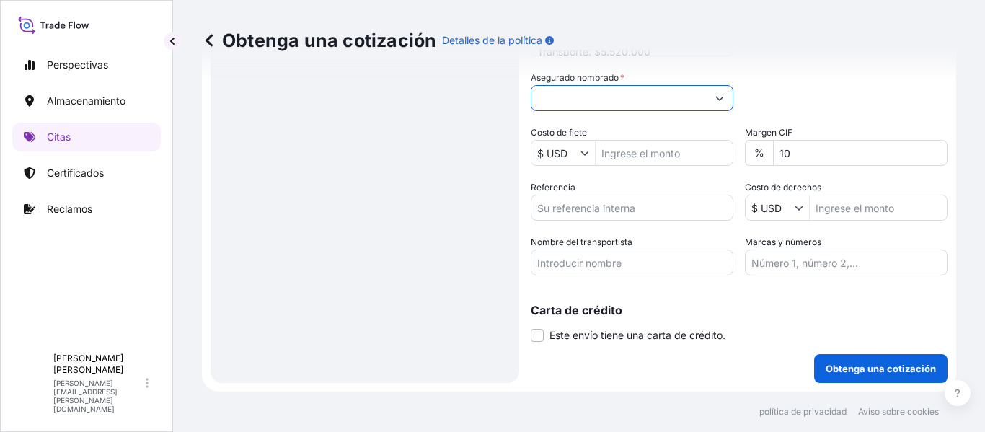
type input "ADIDAS COLOMBIA LTDA - 805.011.074-2- SURAMERICANA DE TRANSPORTES"
click at [619, 264] on input "Nombre del transportista" at bounding box center [632, 263] width 203 height 26
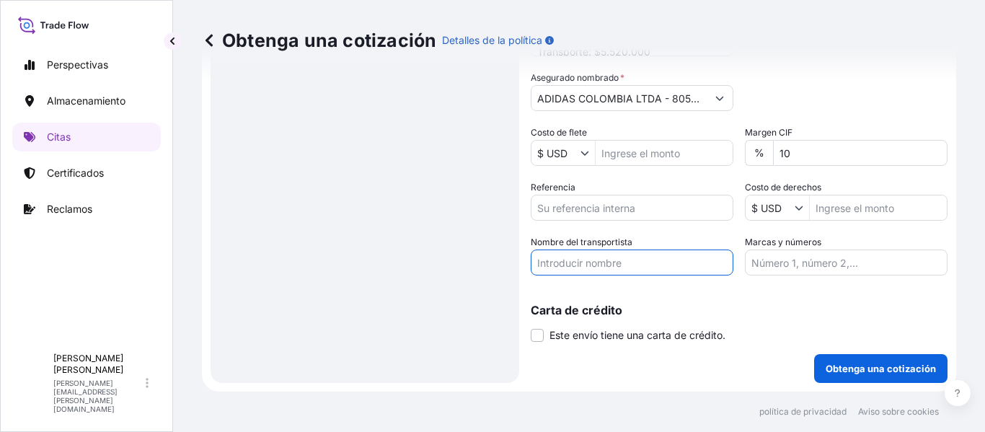
paste input "ADIDAS COLOMBIA LTDA - 805.011.074-2- SURAMERICANA DE TRANSPORTES"
type input "ADIDAS COLOMBIA LTDA - 805.011.074-2- SURAMERICANA DE TRANSPORTES"
click at [611, 204] on input "Referencia" at bounding box center [632, 208] width 203 height 26
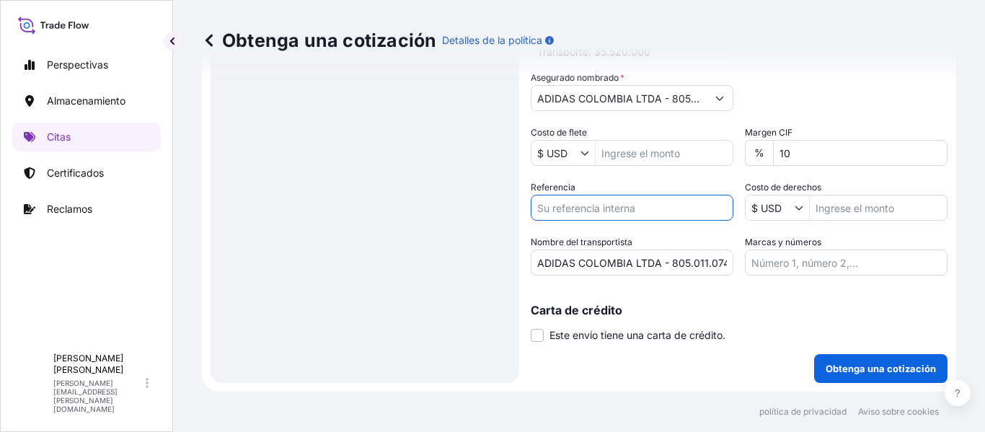
paste input "ADIDAS COLOMBIA LTDA - 805.011.074-2- SURAMERICANA DE TRANSPORTES"
type input "ADIDAS COLOMBIA LTDA - 805.011.074-2- SURAMERICANA DE TRANSPORTES"
click at [865, 100] on div "Categoría de embalaje Escriba para buscar un modo contenedor Seleccione primero…" at bounding box center [846, 91] width 203 height 40
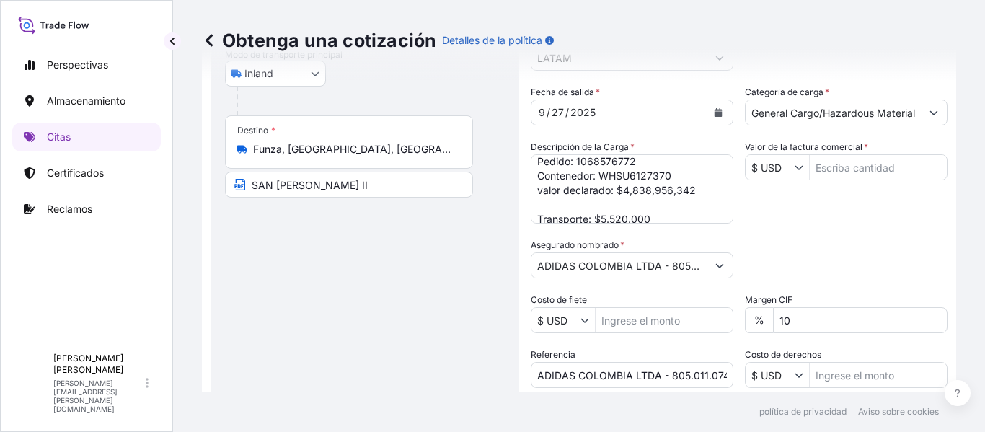
scroll to position [202, 0]
click at [877, 180] on input "Valor de la factura comercial *" at bounding box center [878, 169] width 137 height 26
type input "1,240,800"
click at [865, 280] on div "Categoría de embalaje Escriba para buscar un modo contenedor Seleccione primero…" at bounding box center [846, 259] width 203 height 40
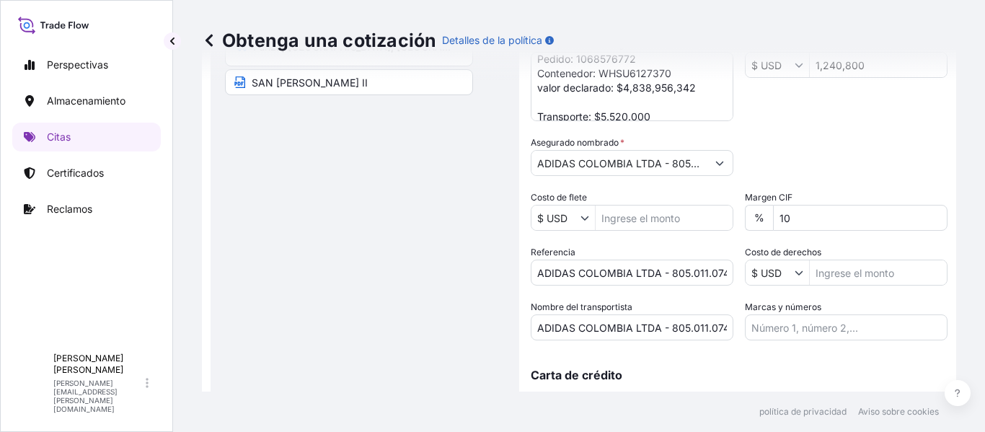
scroll to position [382, 0]
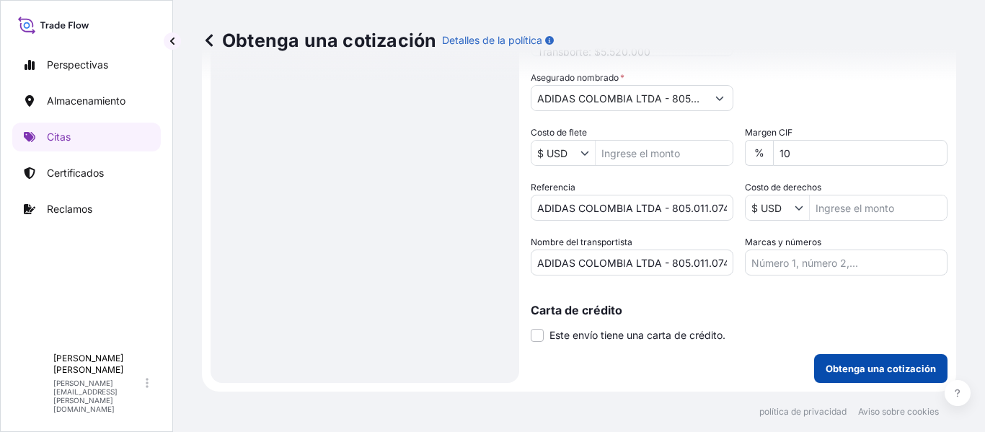
click at [857, 367] on font "Obtenga una cotización" at bounding box center [881, 369] width 110 height 12
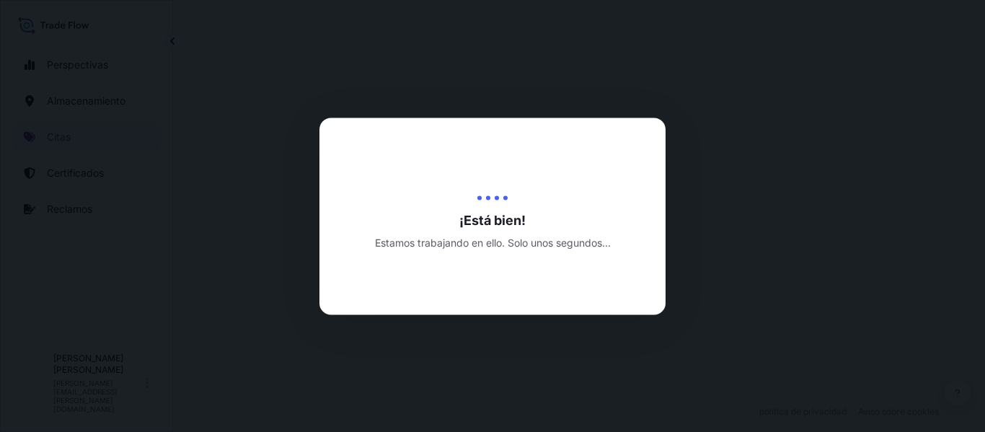
select select "Inland"
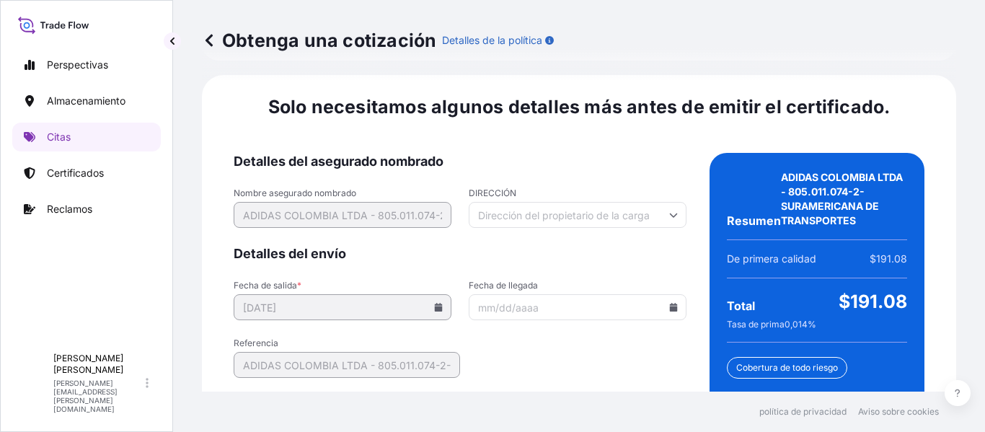
scroll to position [2313, 0]
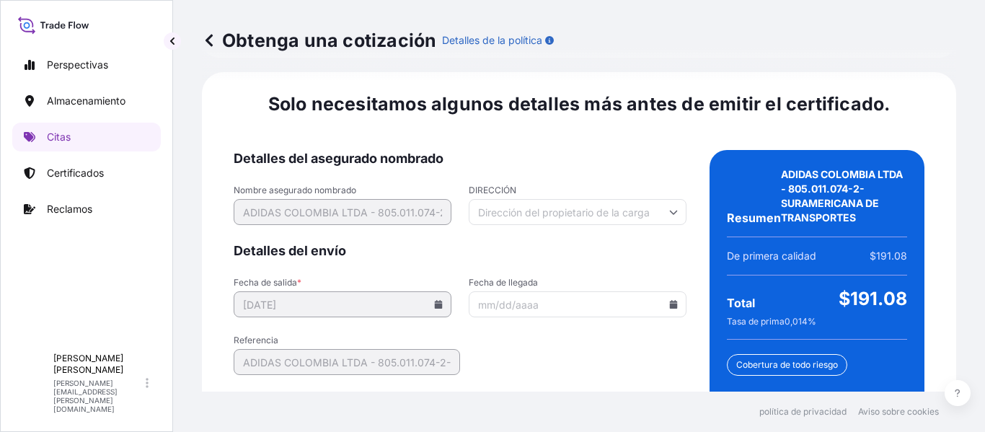
click at [670, 300] on icon at bounding box center [674, 304] width 8 height 9
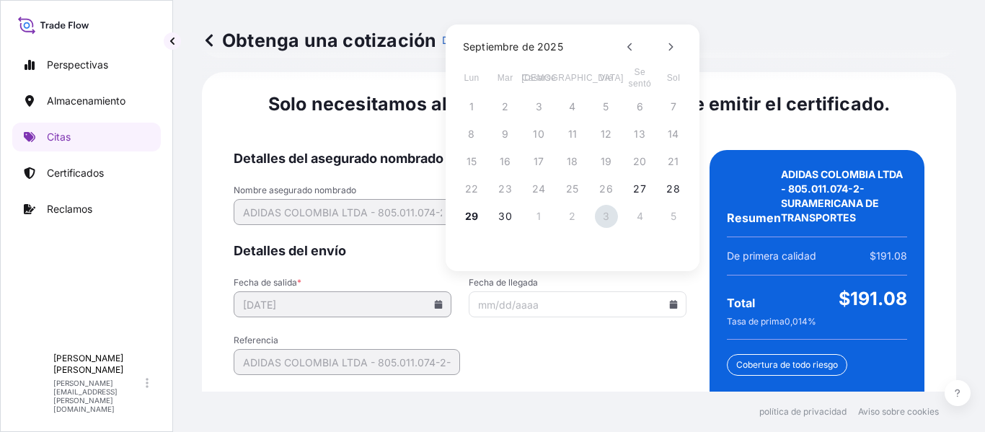
click at [603, 217] on font "3" at bounding box center [606, 217] width 6 height 12
type input "10/03/2025"
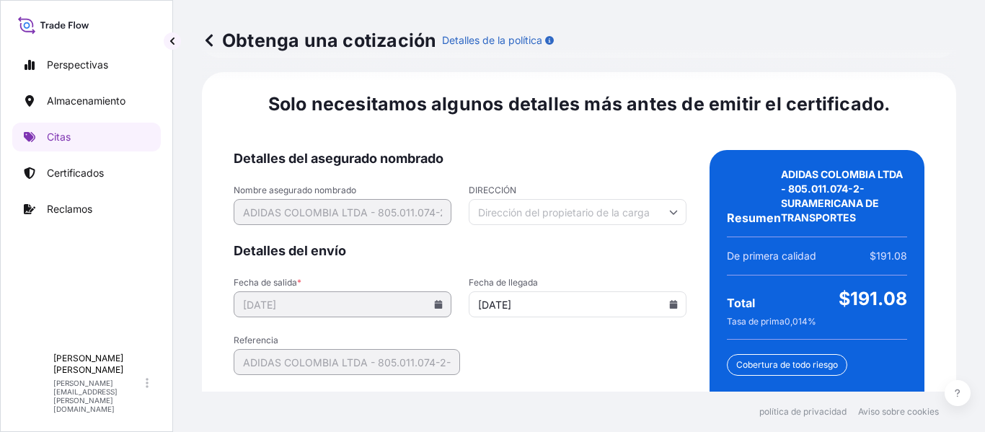
scroll to position [2445, 0]
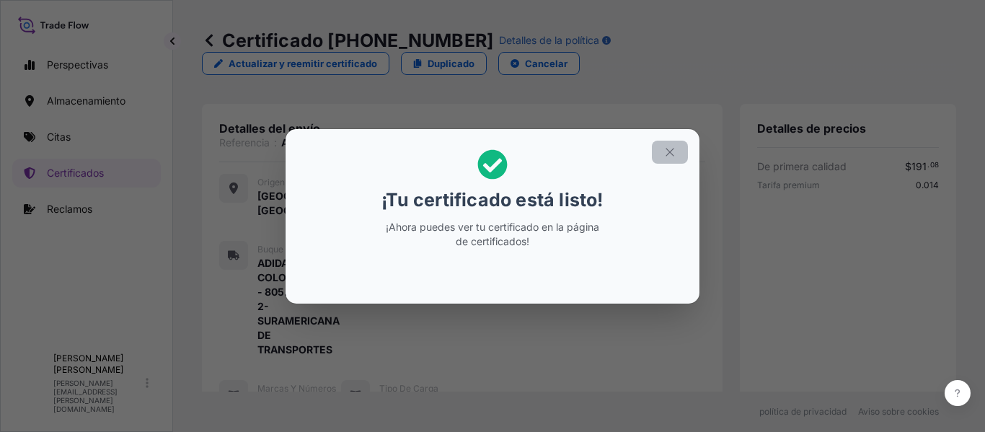
click at [676, 151] on icon "button" at bounding box center [669, 152] width 13 height 13
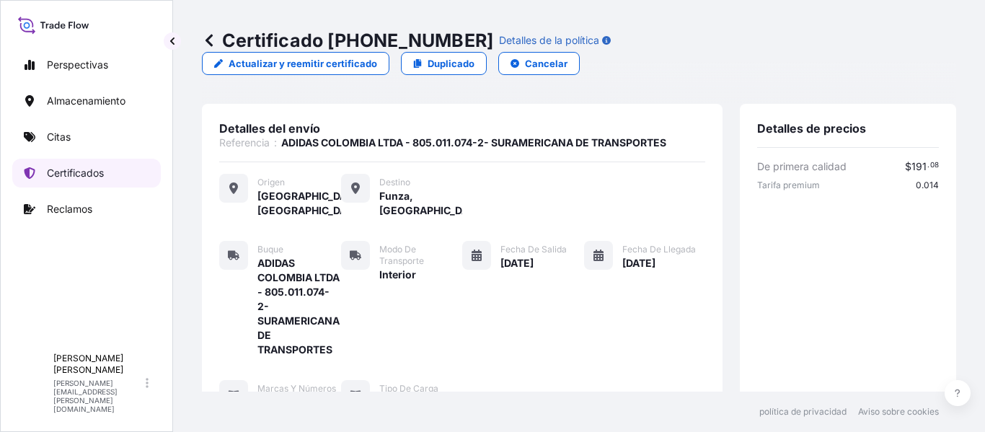
click at [79, 172] on font "Certificados" at bounding box center [75, 173] width 57 height 12
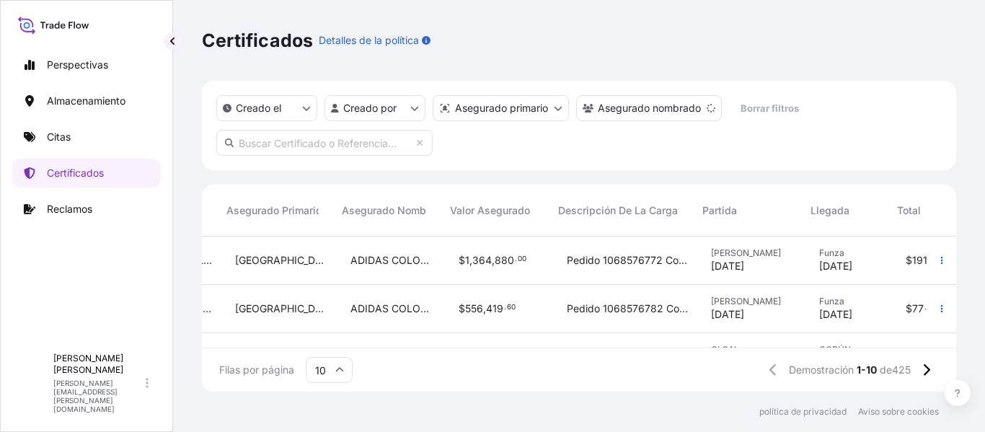
scroll to position [0, 490]
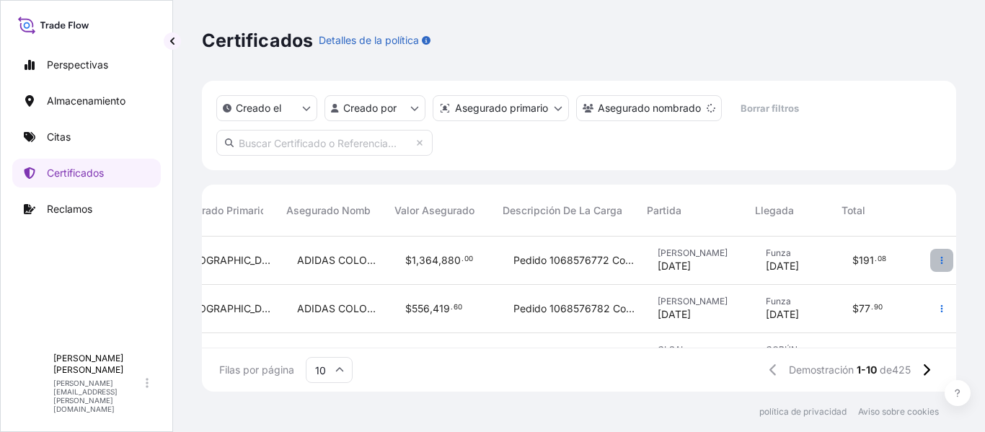
click at [937, 260] on icon "button" at bounding box center [941, 260] width 9 height 9
click at [87, 142] on link "Citas" at bounding box center [86, 137] width 149 height 29
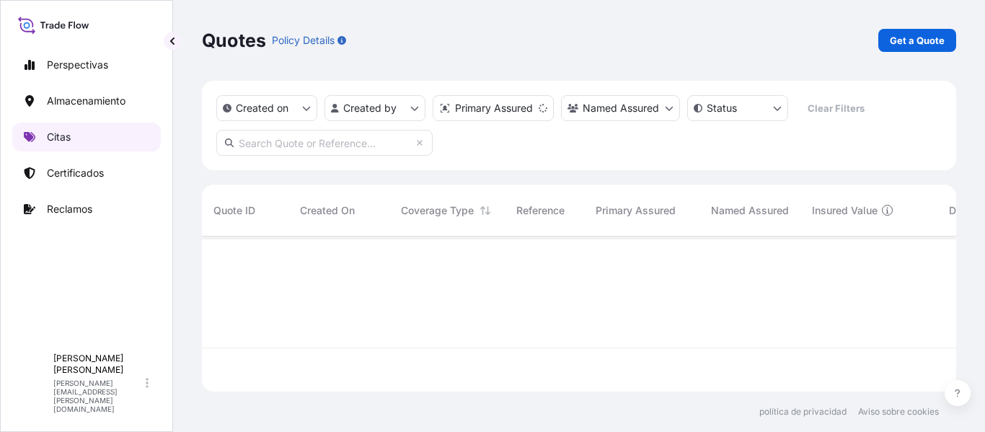
scroll to position [152, 743]
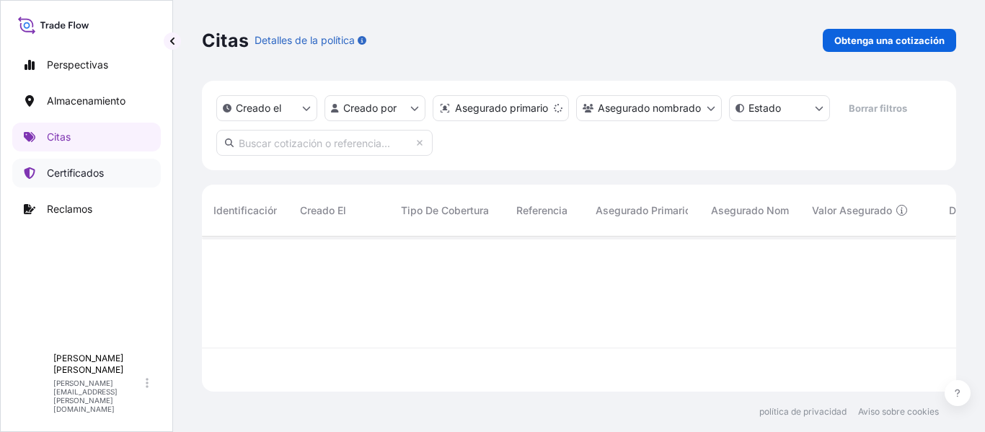
click at [71, 162] on link "Certificados" at bounding box center [86, 173] width 149 height 29
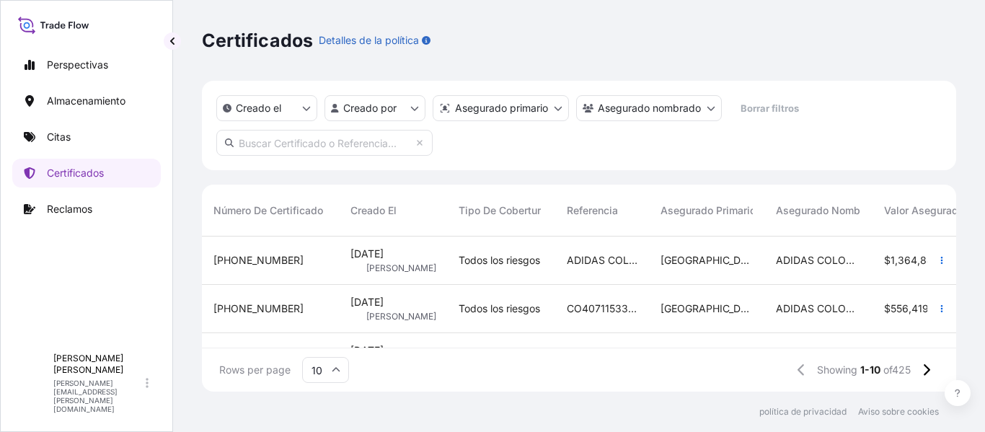
scroll to position [0, 490]
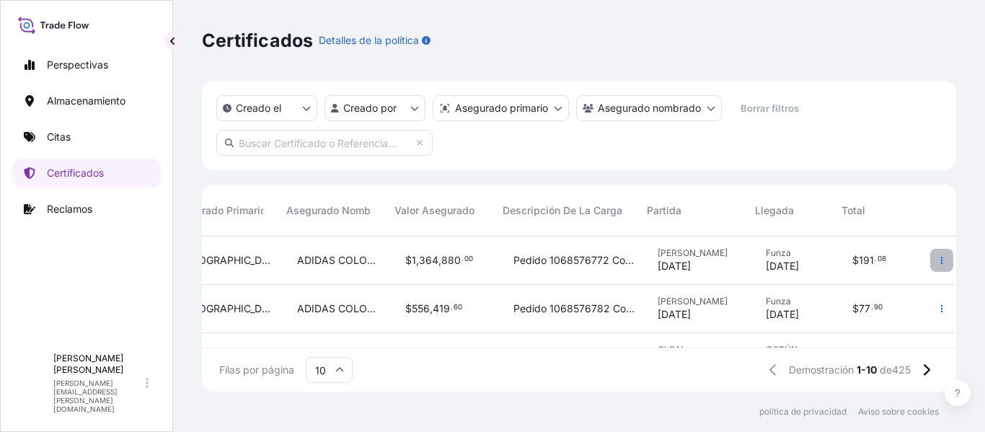
click at [937, 262] on icon "button" at bounding box center [941, 260] width 9 height 9
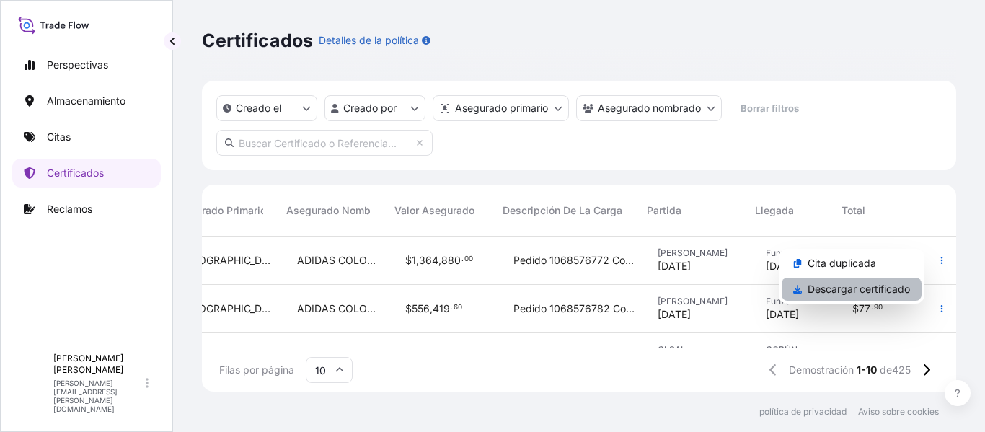
click at [868, 291] on font "Descargar certificado" at bounding box center [859, 289] width 102 height 12
